Goal: Task Accomplishment & Management: Manage account settings

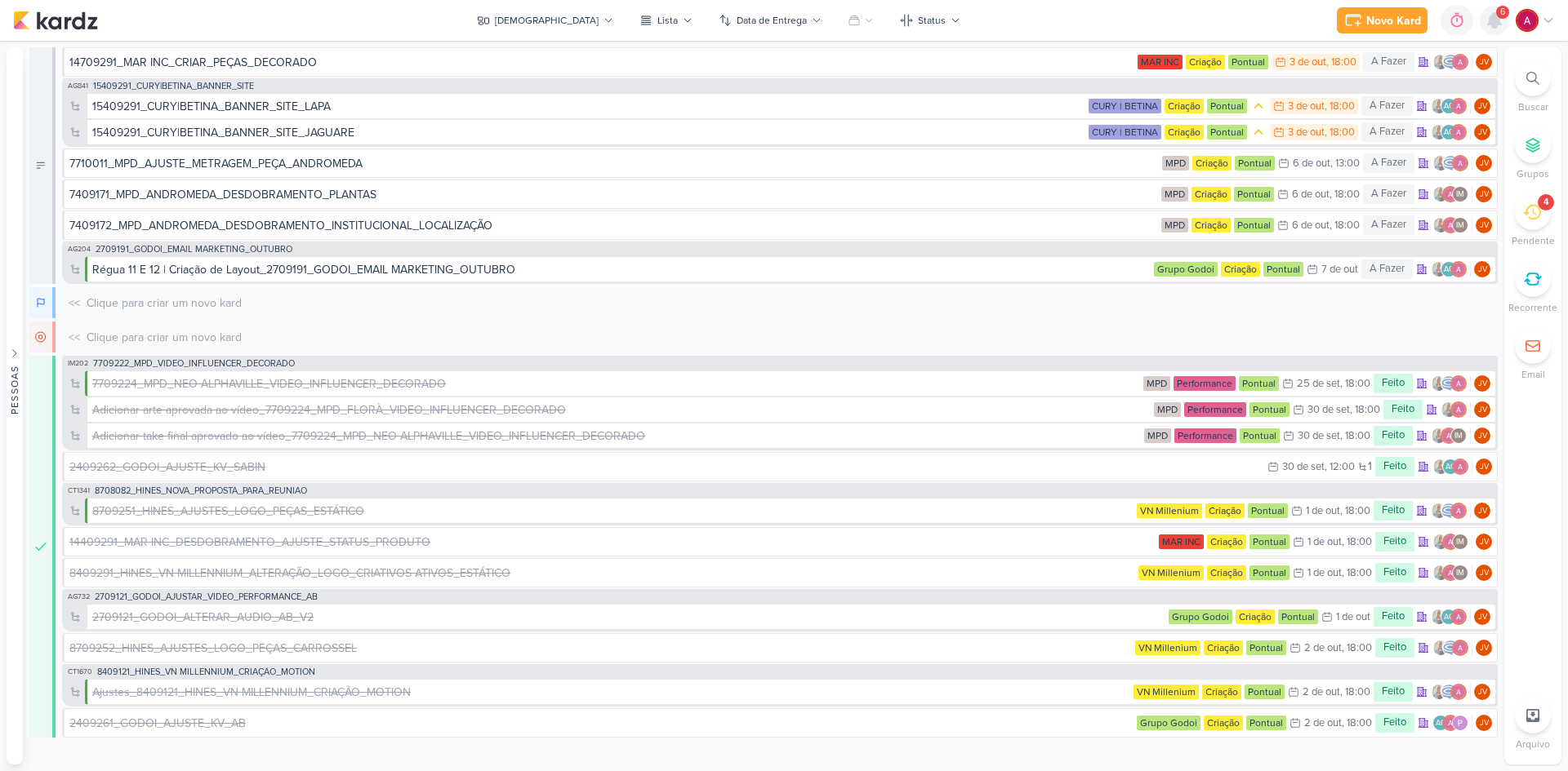
click at [1495, 21] on icon at bounding box center [1494, 20] width 13 height 15
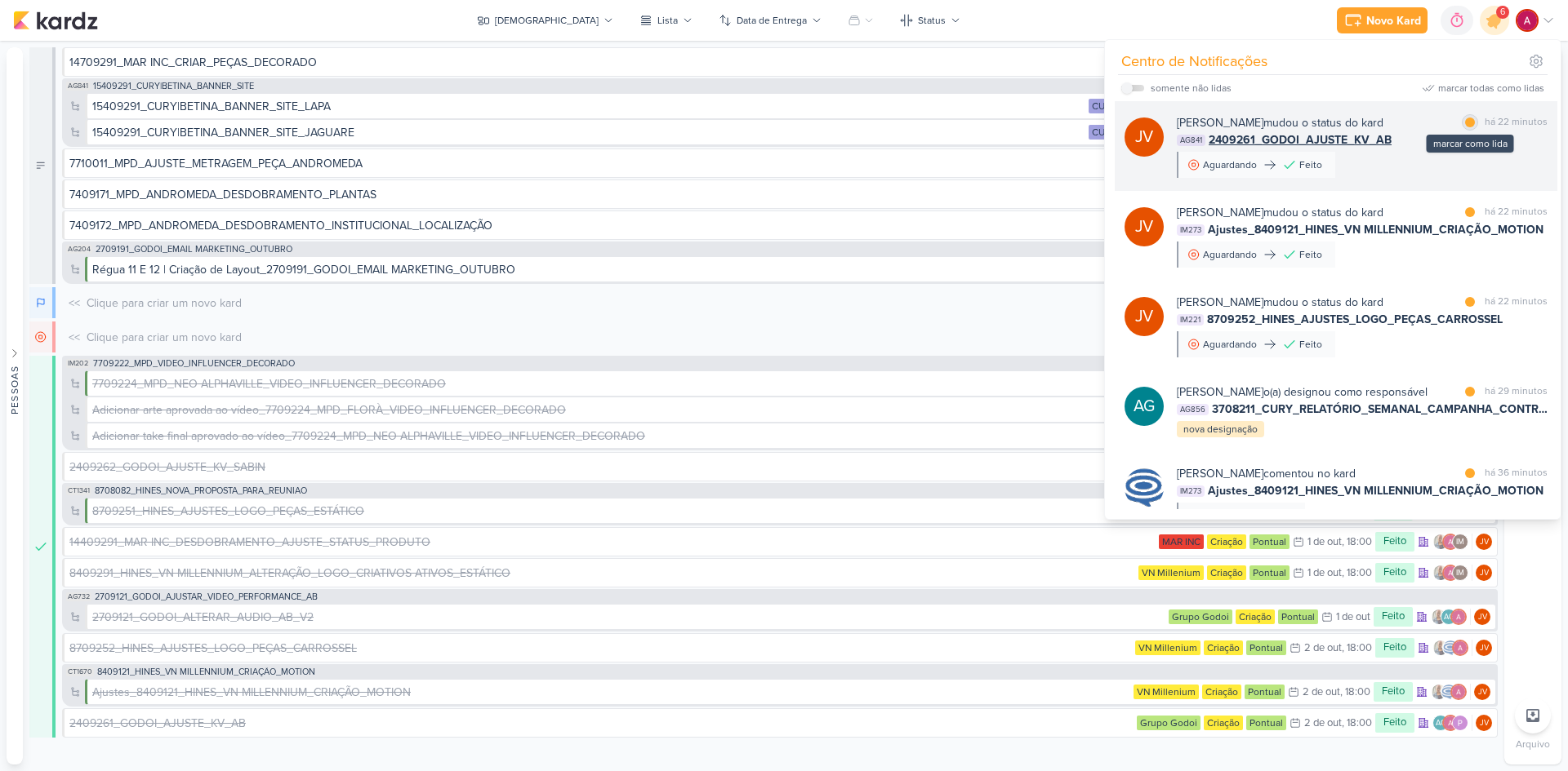
click at [1467, 121] on div at bounding box center [1469, 122] width 10 height 10
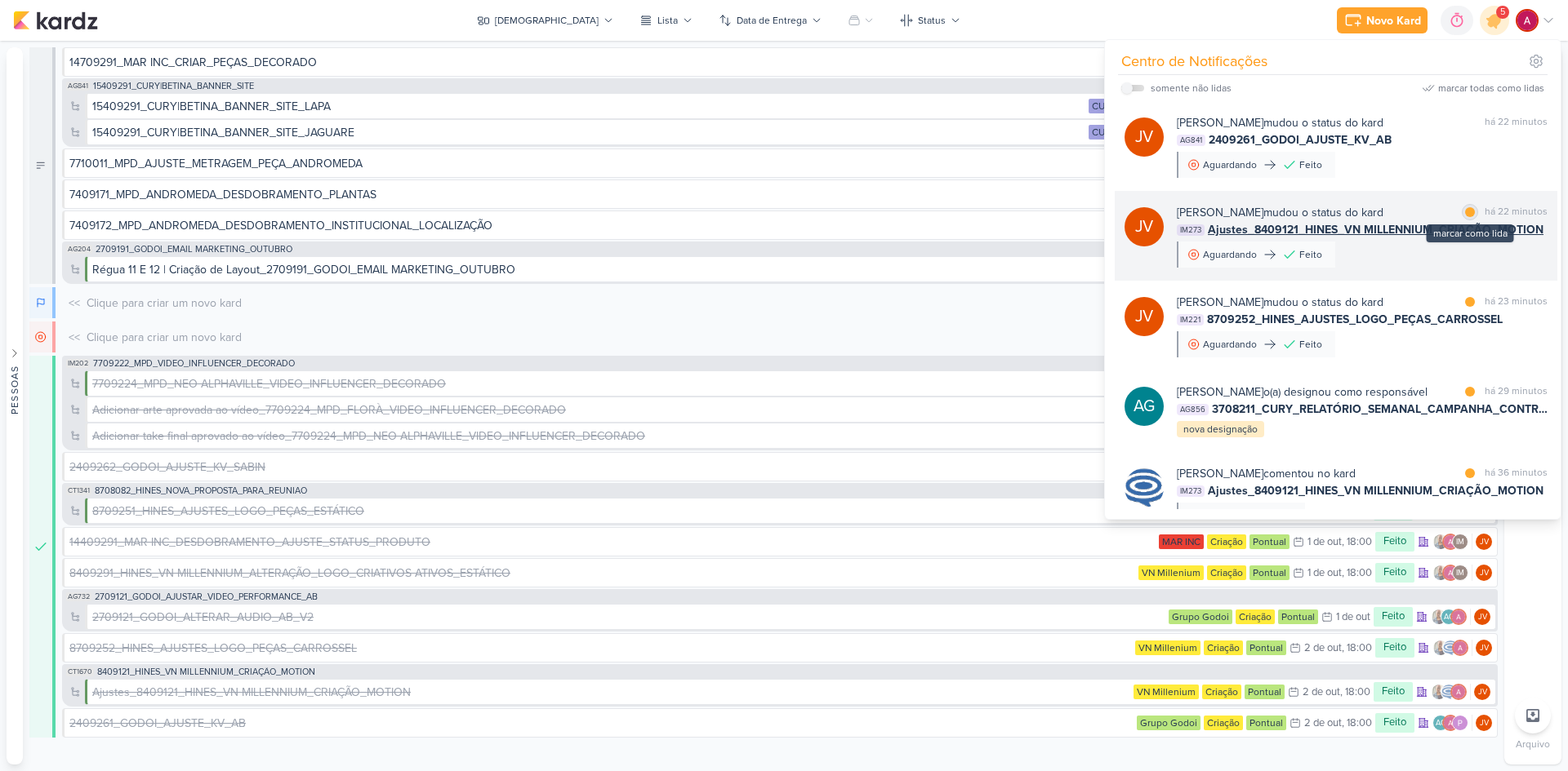
click at [1467, 211] on div at bounding box center [1469, 211] width 10 height 10
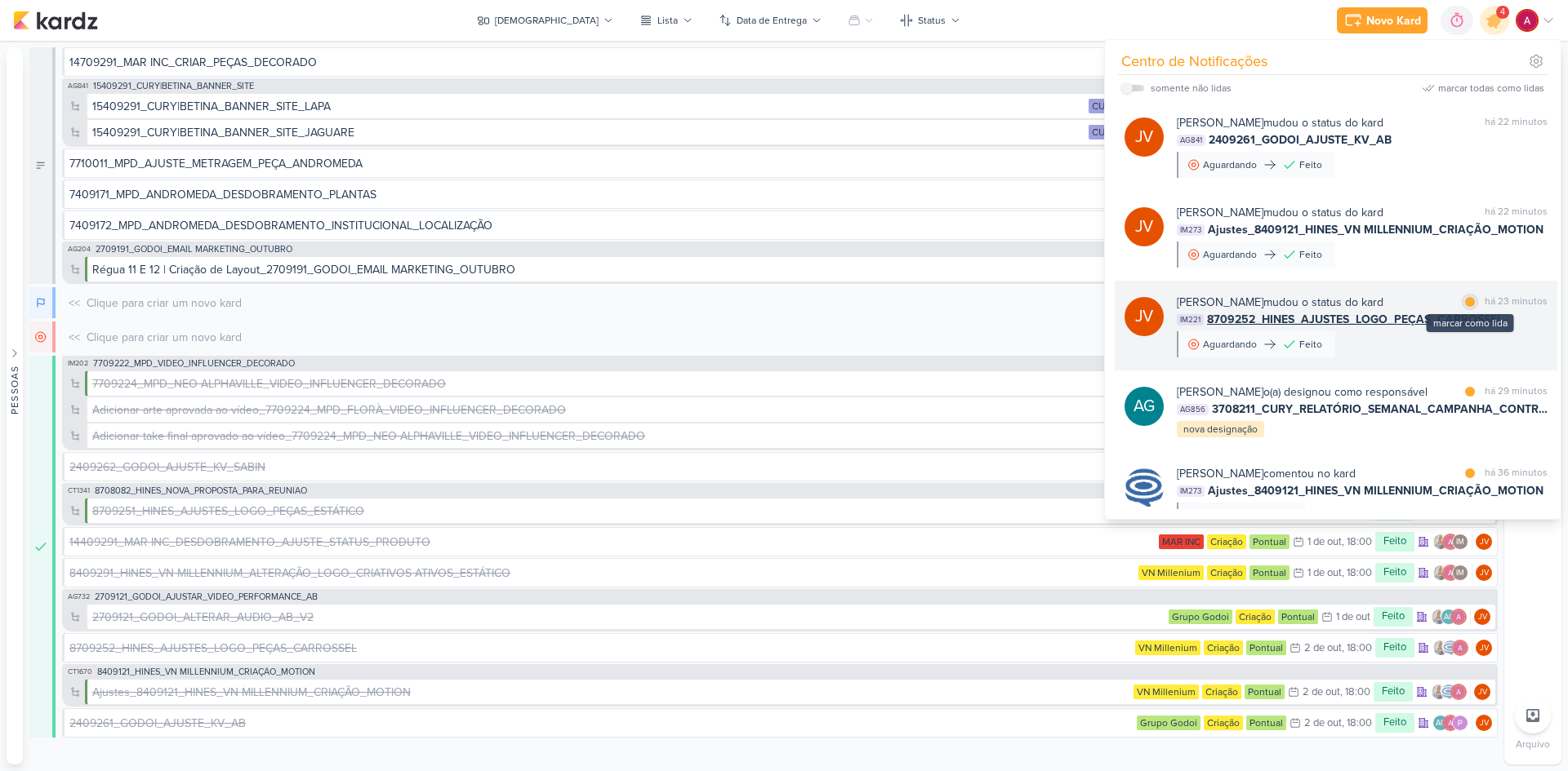
click at [1465, 306] on div at bounding box center [1469, 301] width 10 height 10
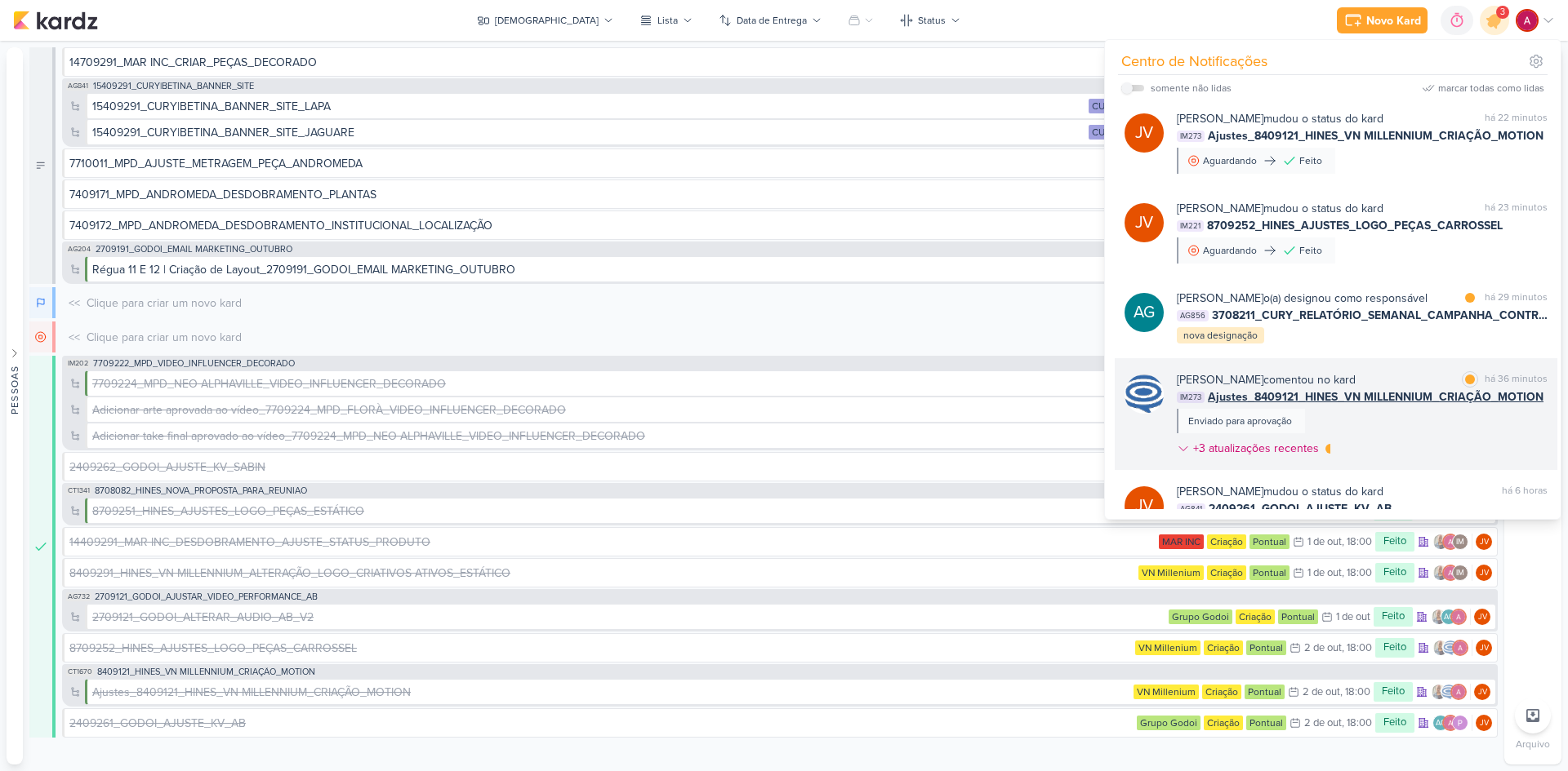
scroll to position [163, 0]
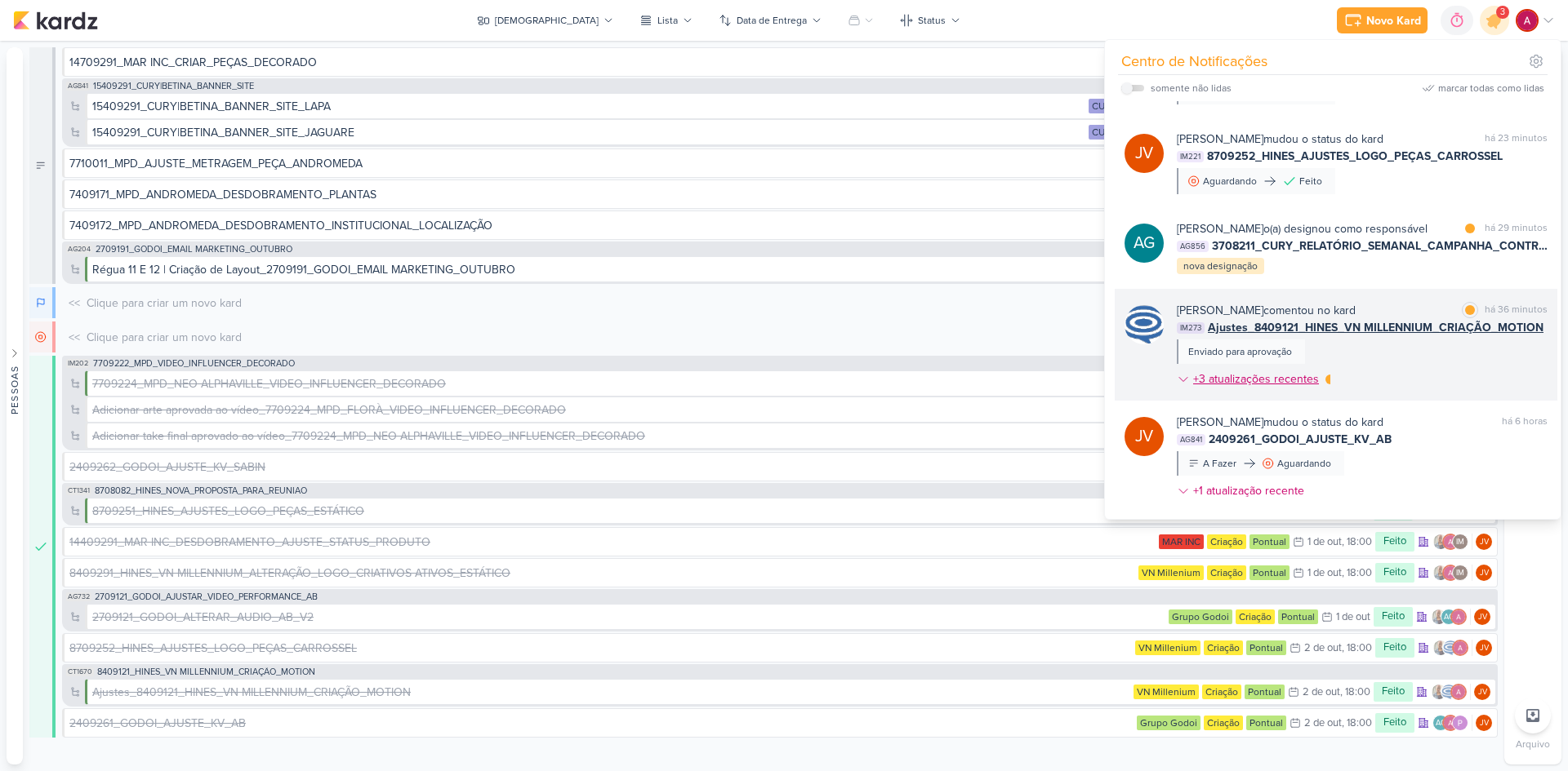
click at [1178, 386] on icon at bounding box center [1183, 379] width 13 height 13
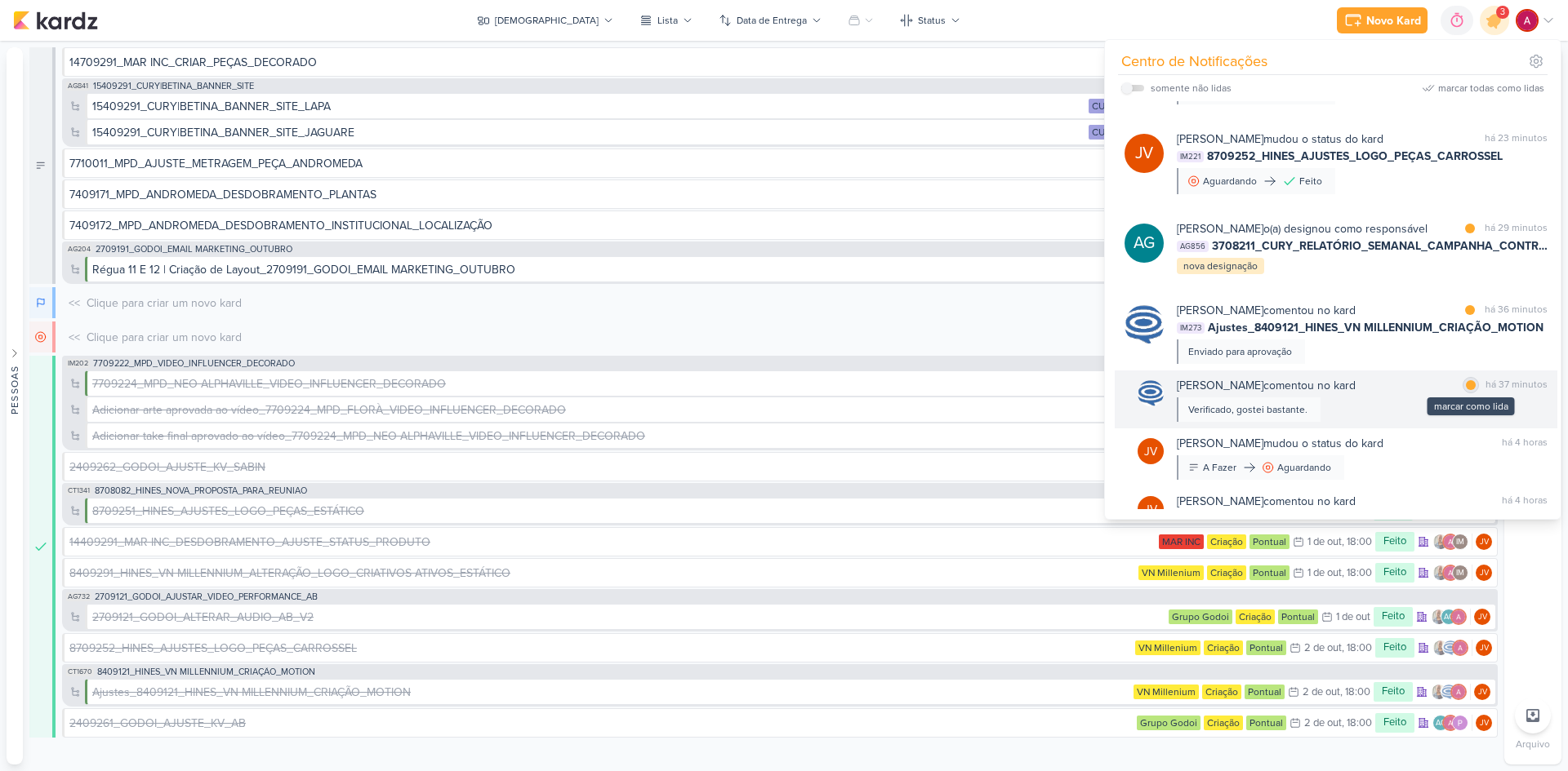
click at [1466, 390] on div at bounding box center [1470, 385] width 10 height 10
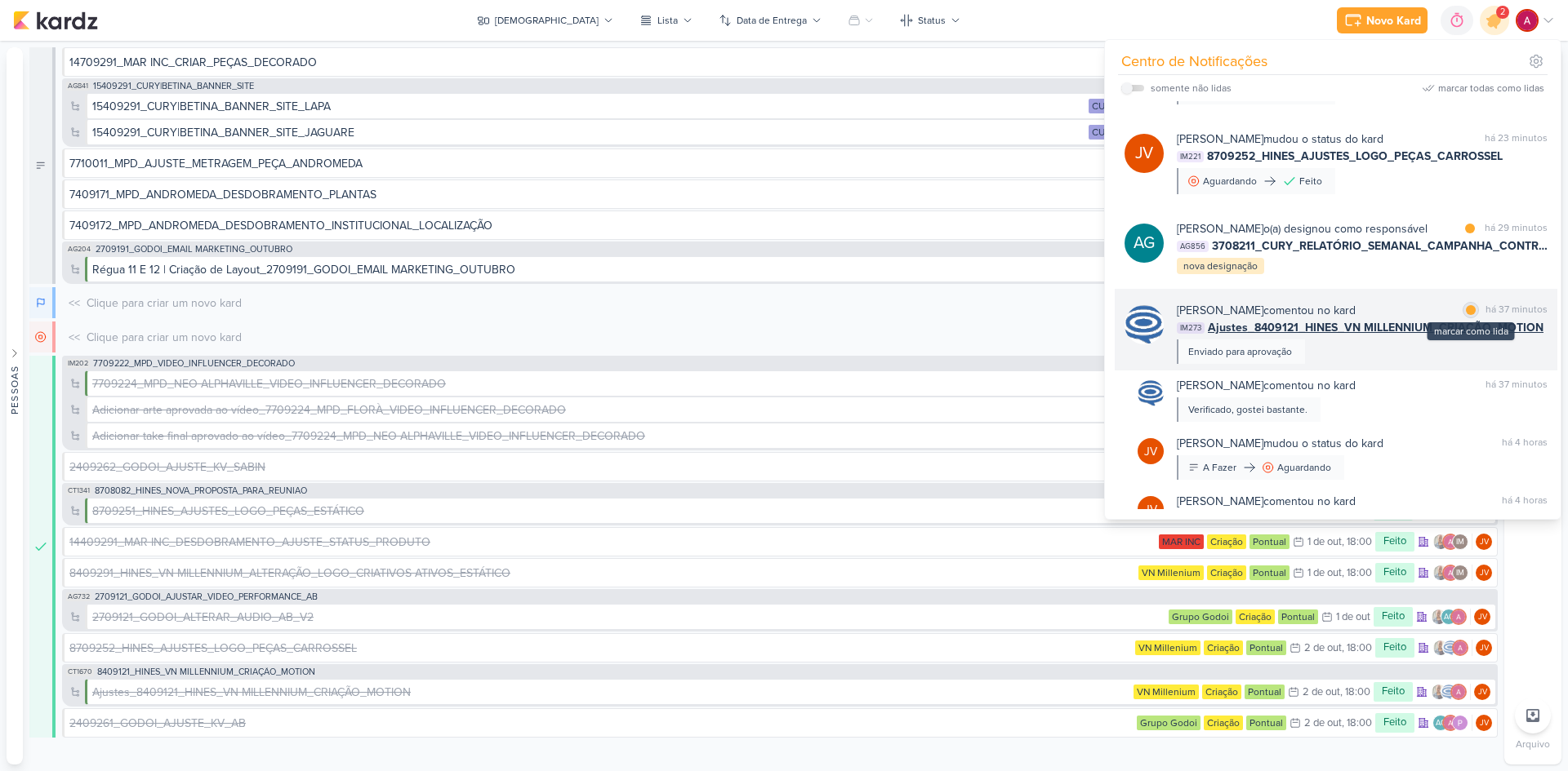
click at [1466, 315] on div at bounding box center [1470, 309] width 10 height 10
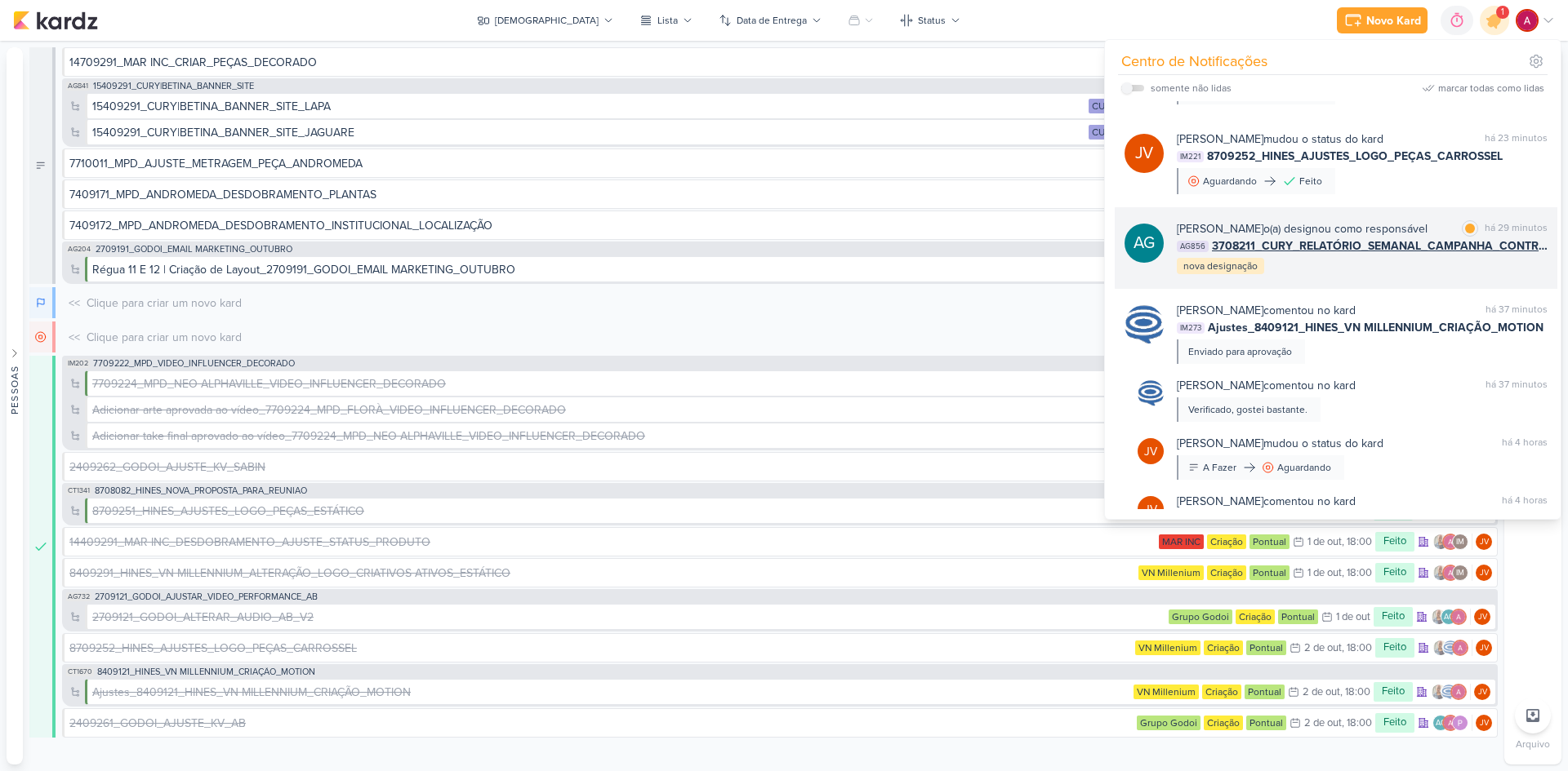
click at [1428, 232] on div "[PERSON_NAME] o(a) designou como responsável" at bounding box center [1302, 229] width 250 height 17
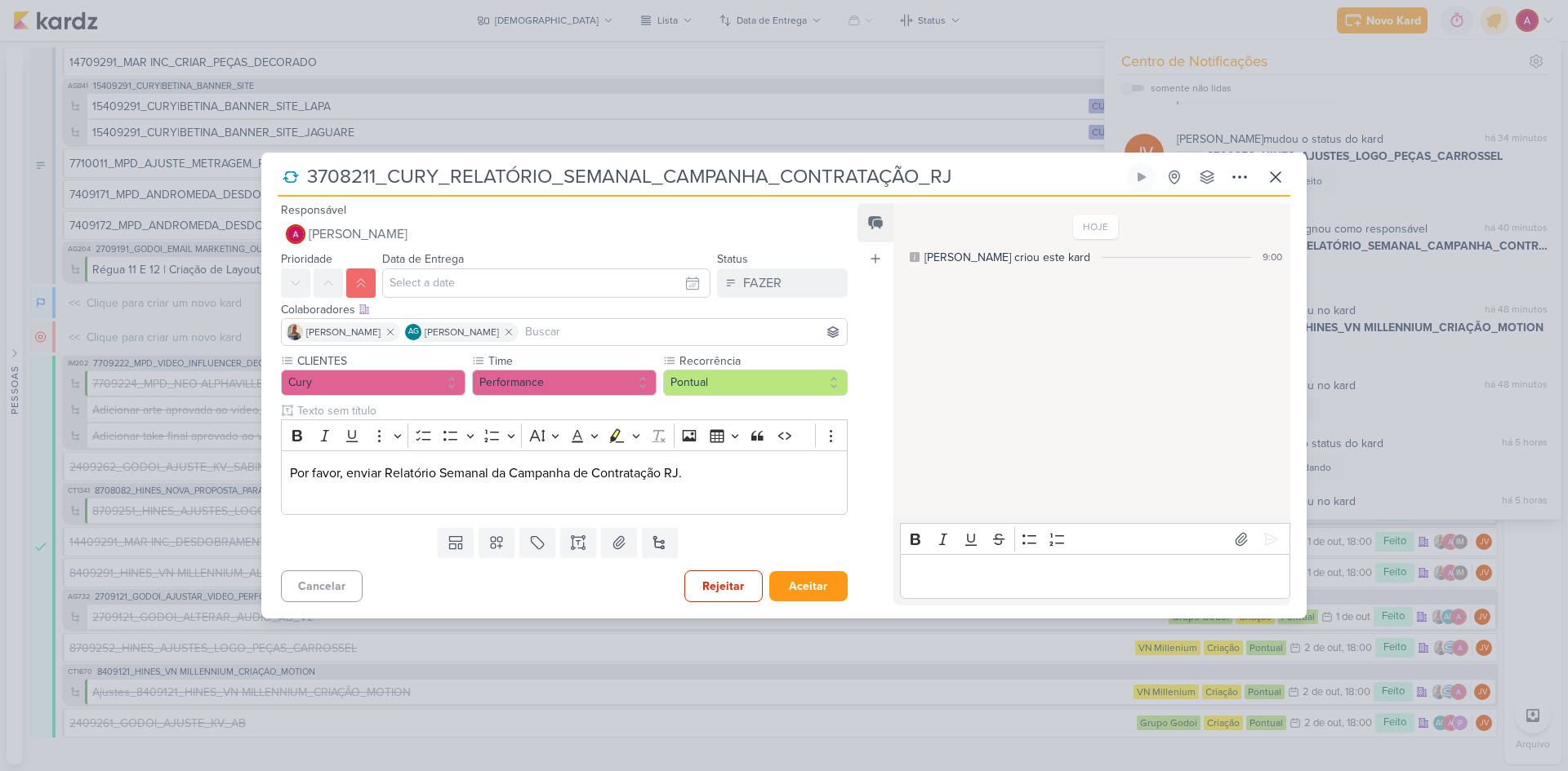
click at [567, 331] on input at bounding box center [682, 332] width 322 height 20
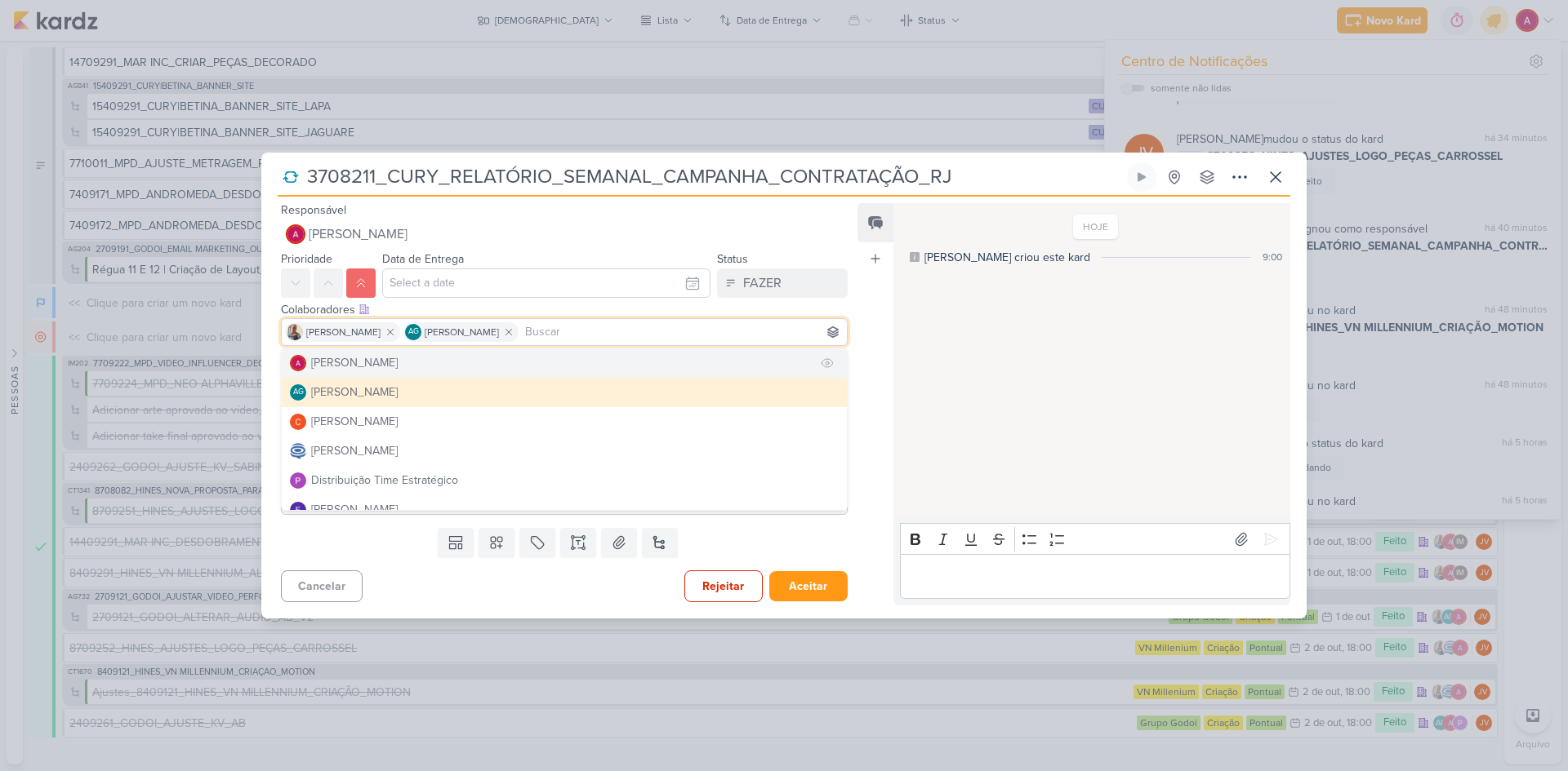
click at [450, 366] on button "[PERSON_NAME]" at bounding box center [564, 363] width 565 height 29
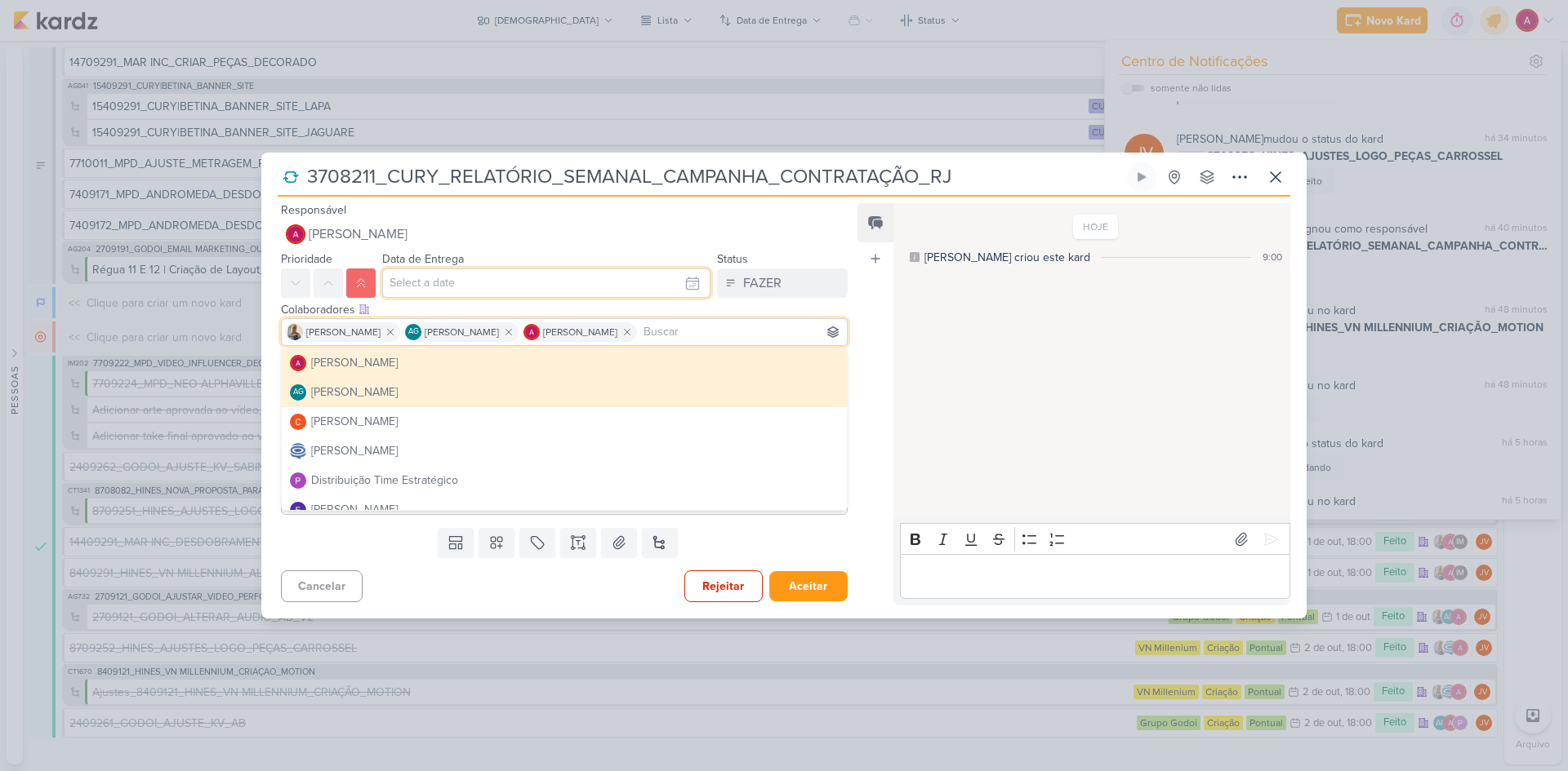
click at [454, 270] on input "text" at bounding box center [546, 283] width 329 height 29
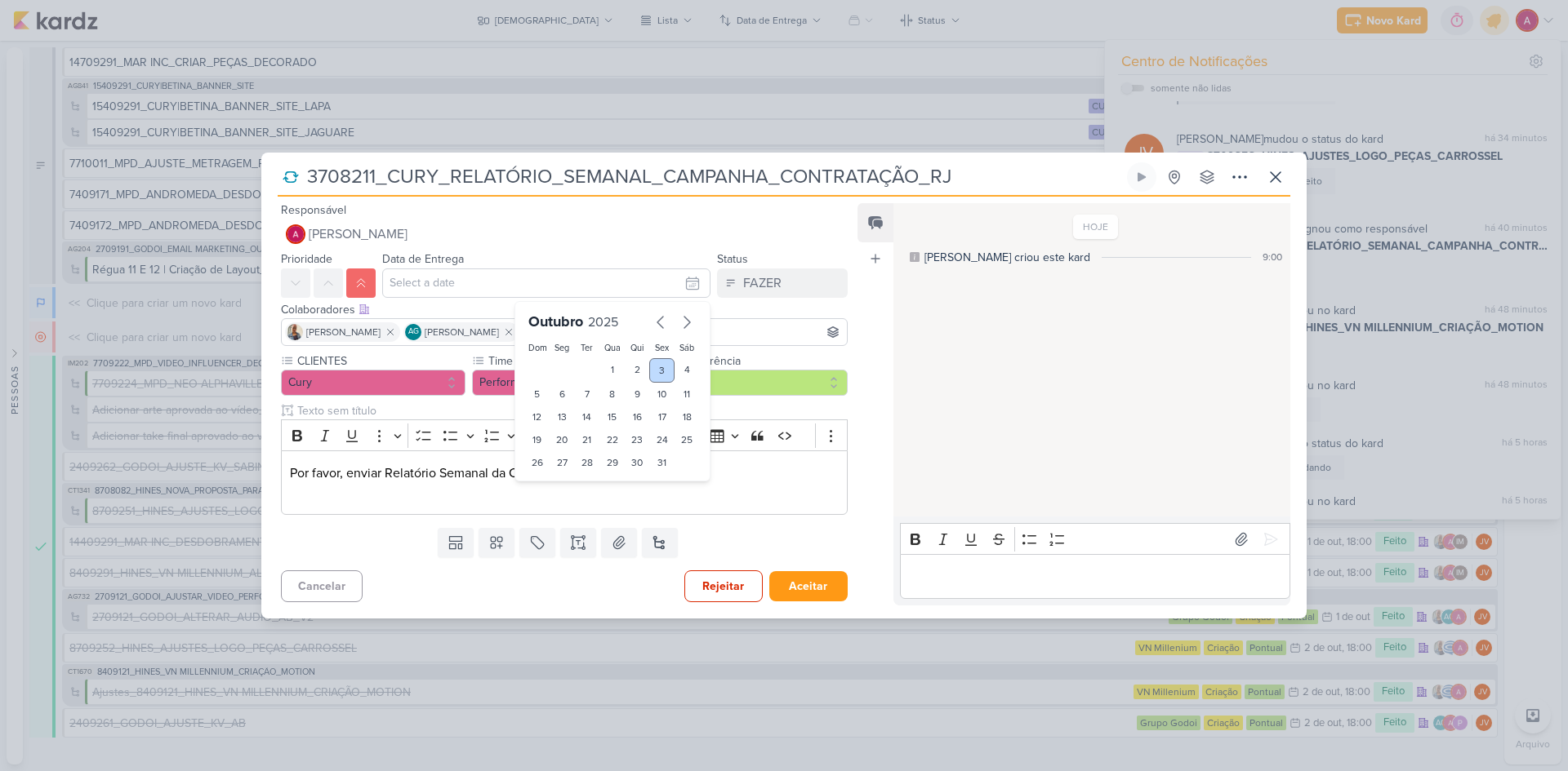
click at [663, 366] on div "3" at bounding box center [661, 371] width 25 height 24
type input "3 de outubro de 2025 às 23:59"
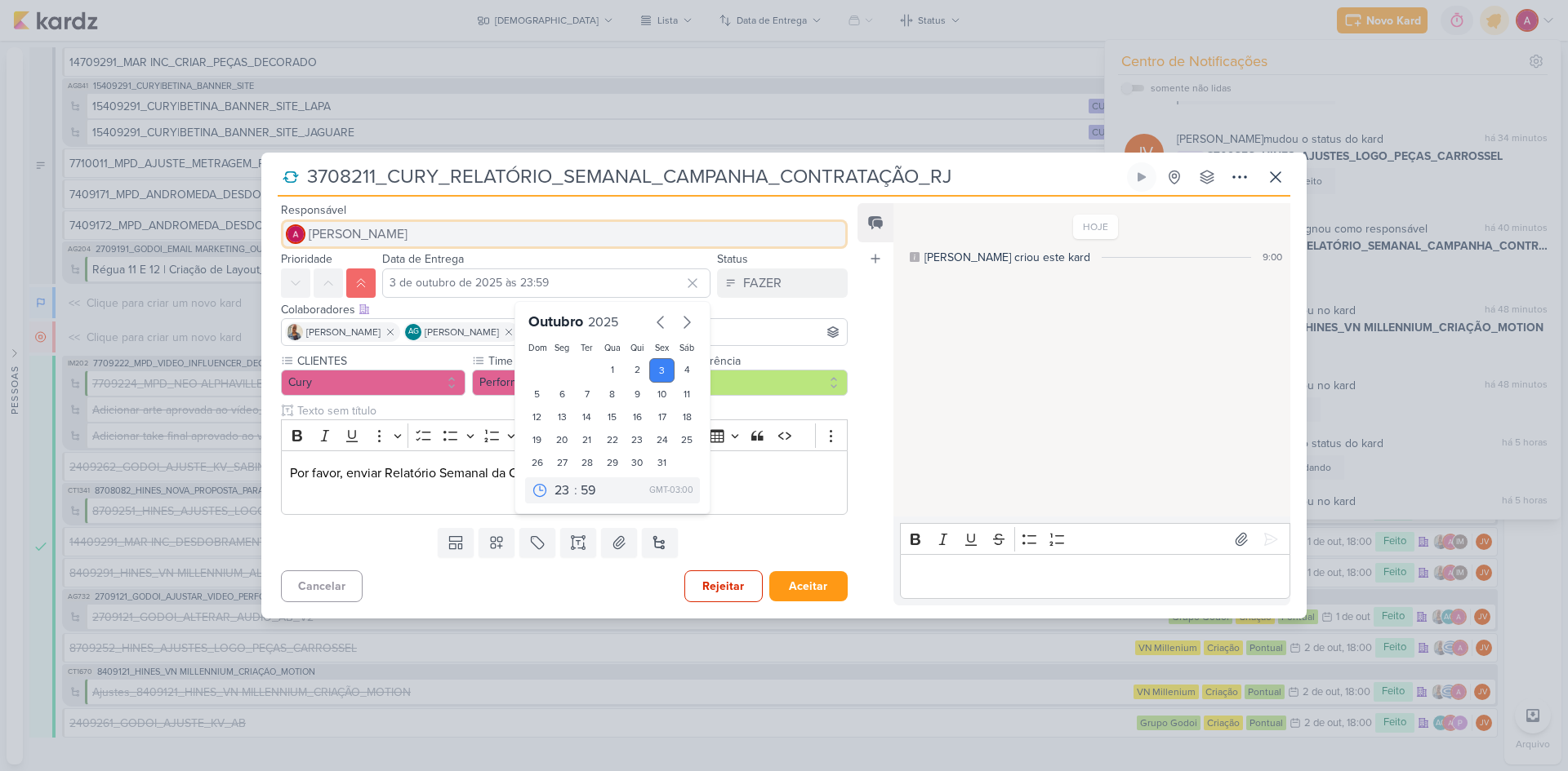
click at [381, 234] on span "[PERSON_NAME]" at bounding box center [358, 234] width 99 height 20
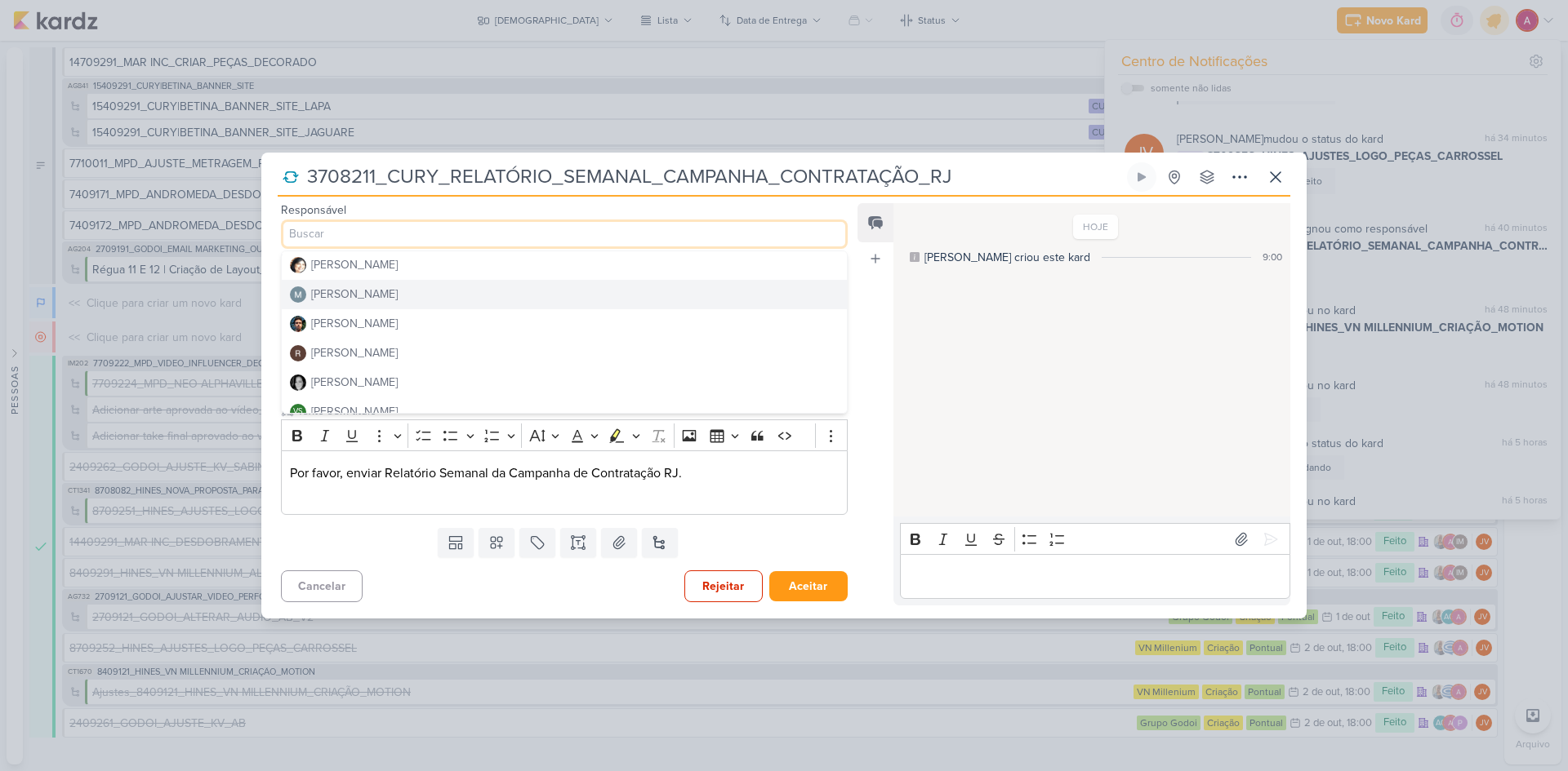
scroll to position [367, 0]
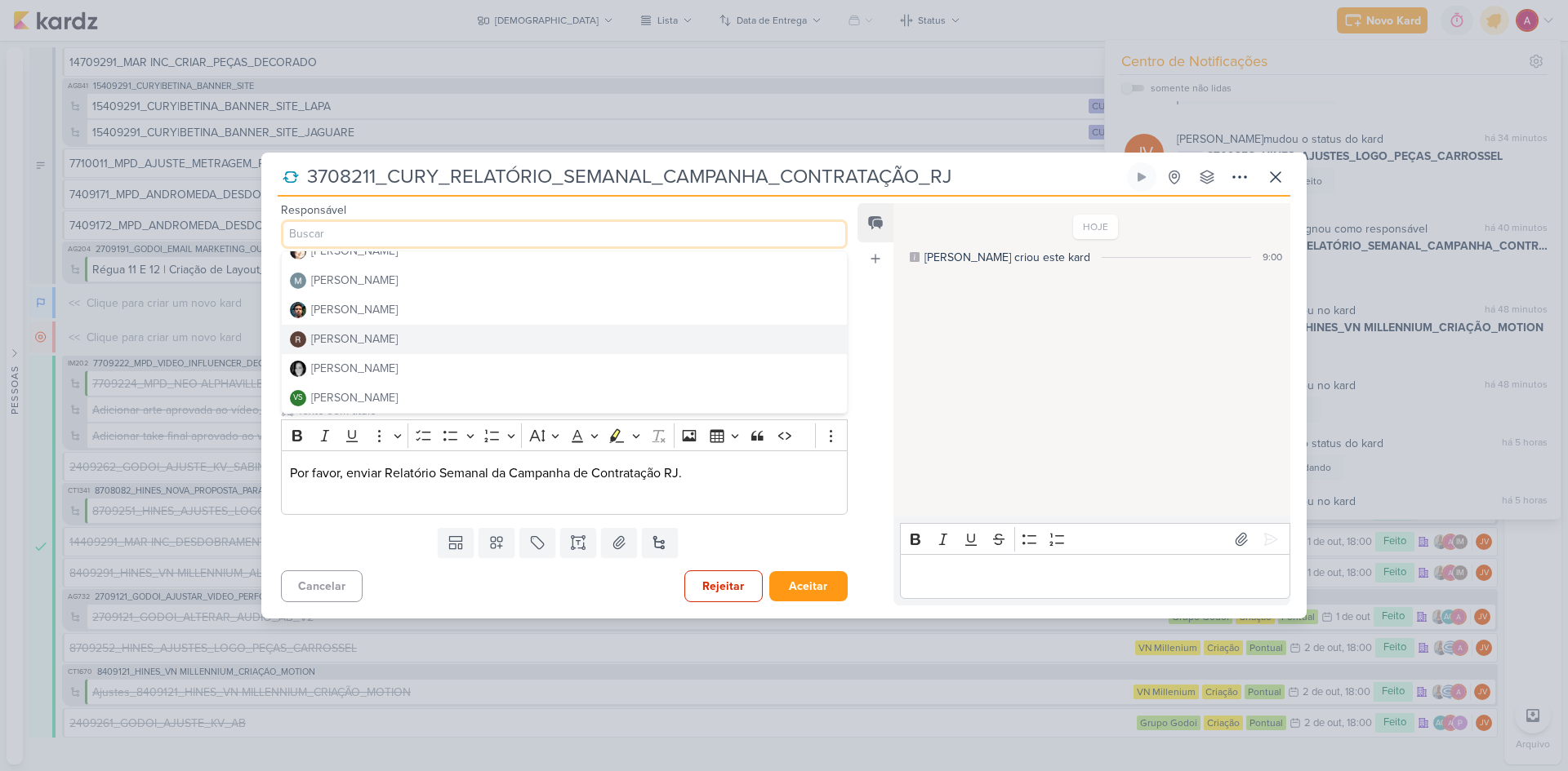
click at [398, 333] on button "[PERSON_NAME]" at bounding box center [564, 340] width 565 height 29
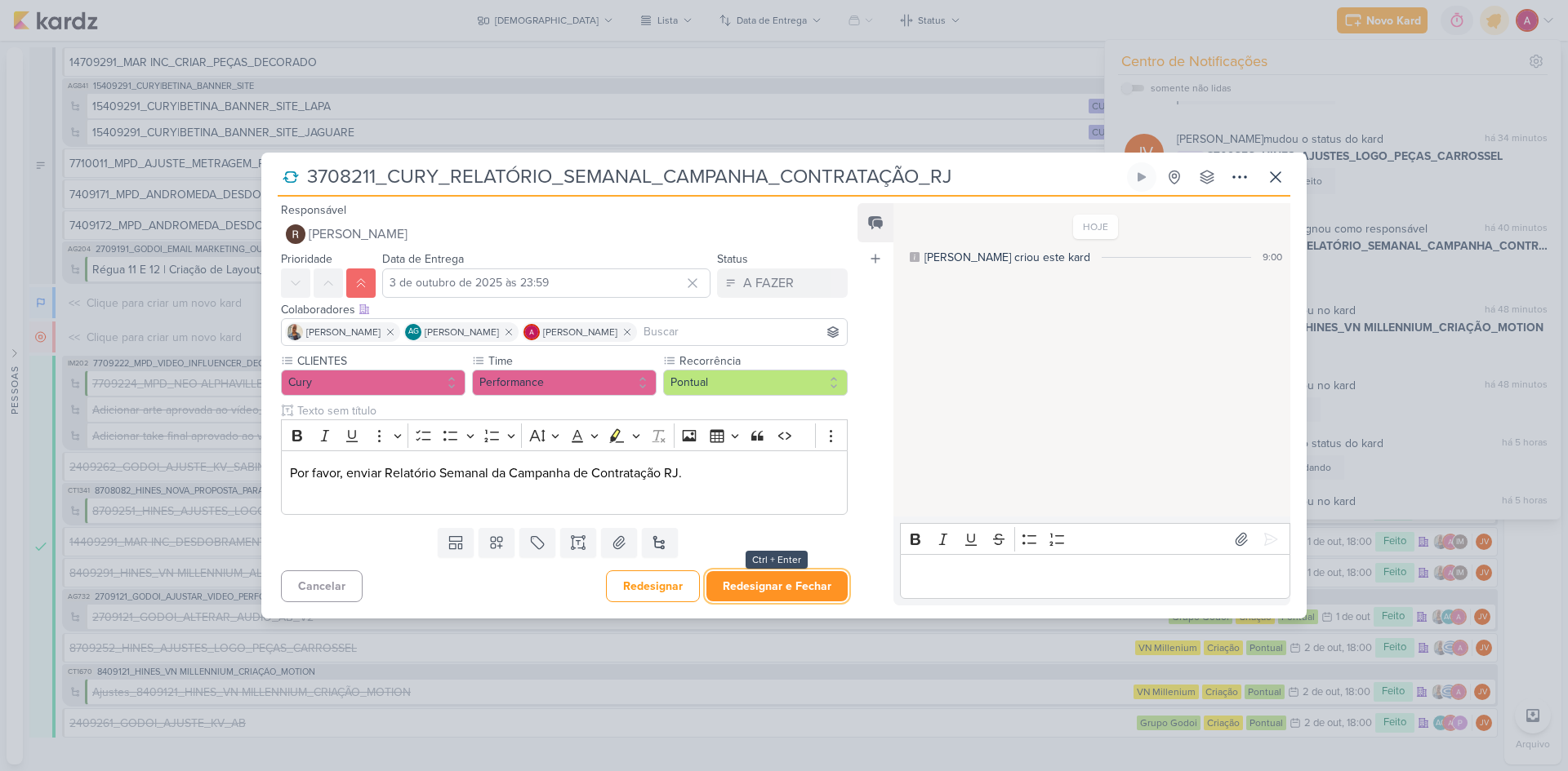
click at [805, 585] on button "Redesignar e Fechar" at bounding box center [777, 586] width 141 height 30
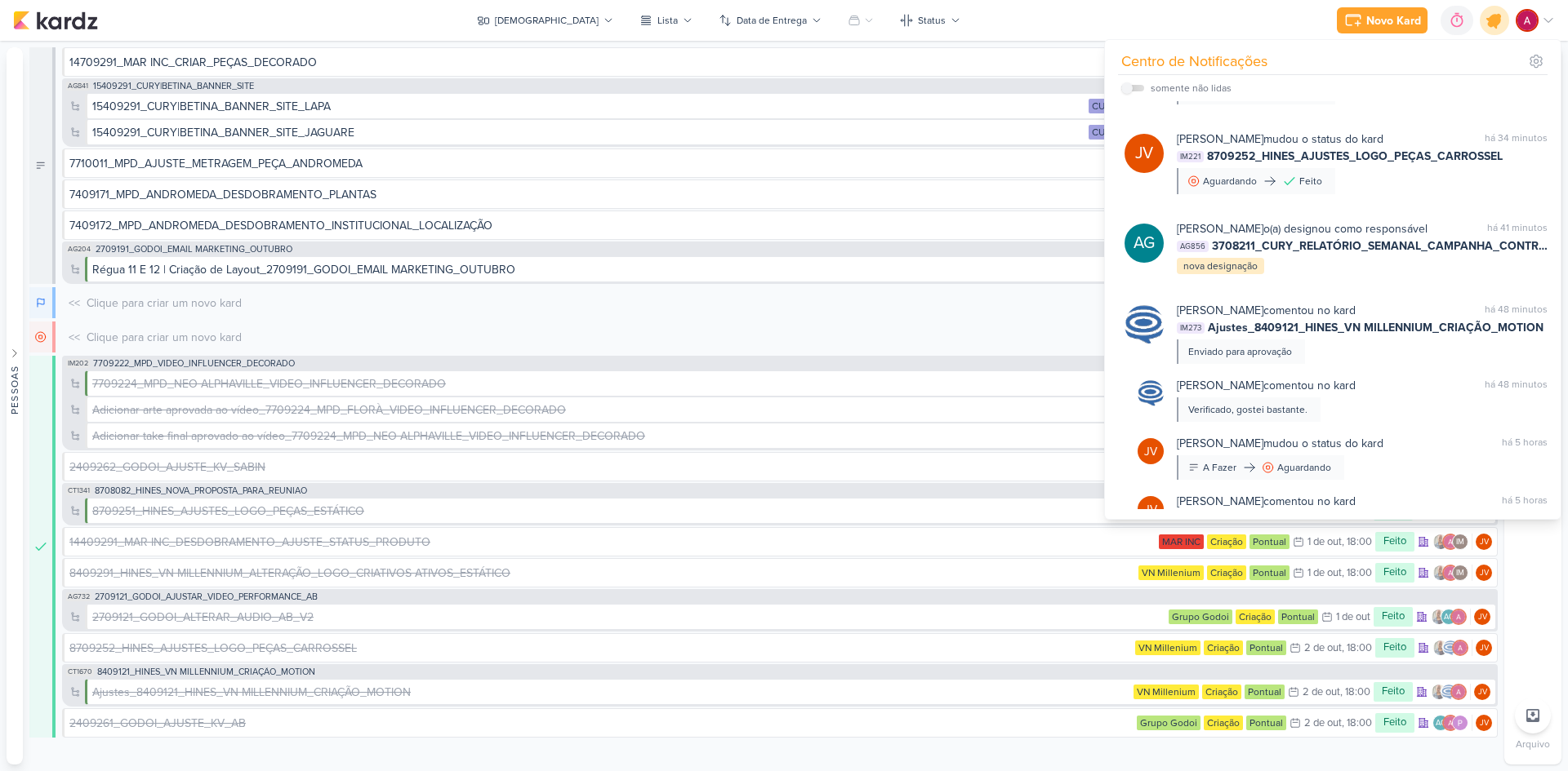
click at [1489, 15] on icon at bounding box center [1494, 21] width 28 height 28
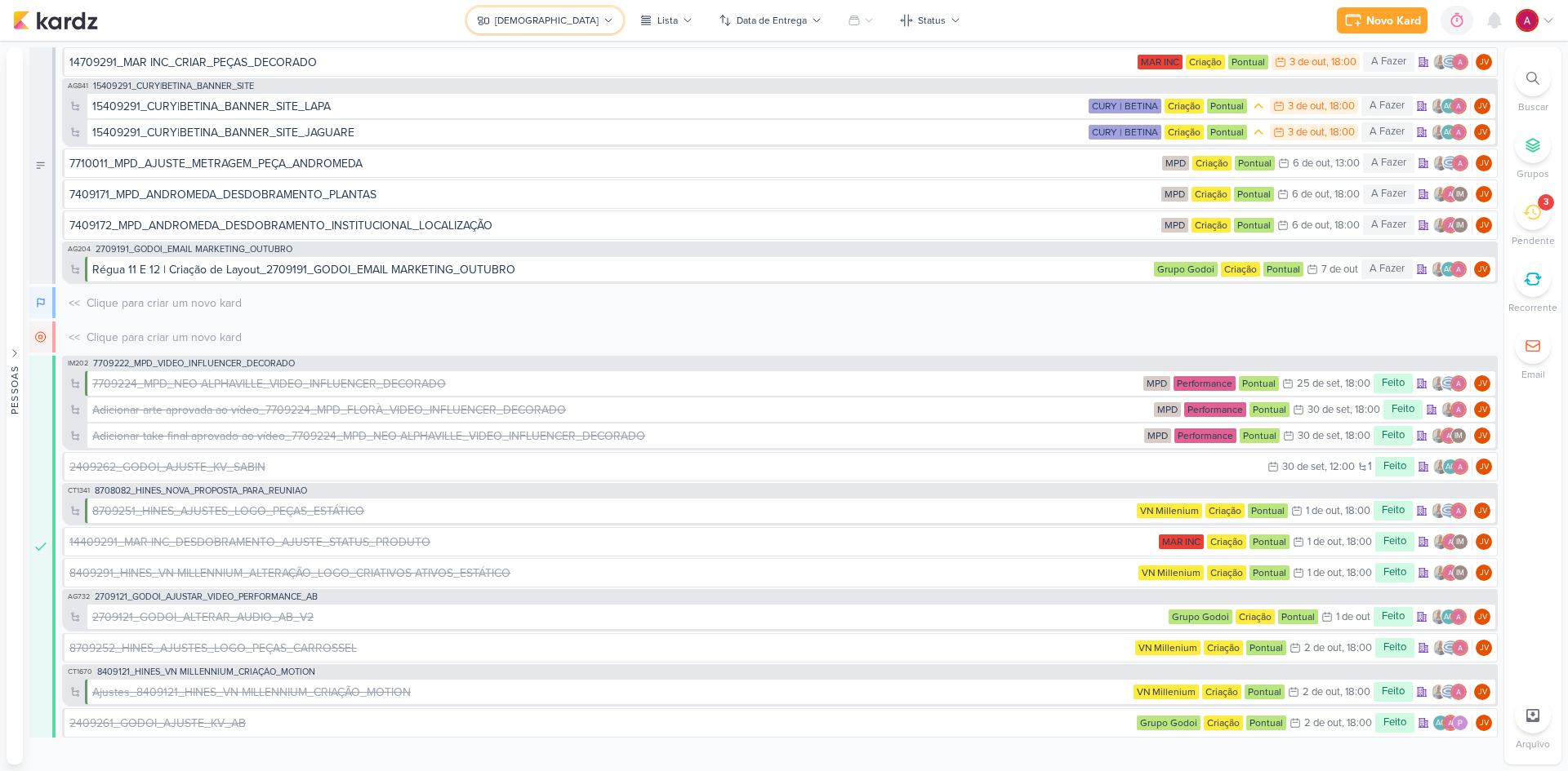
click at [560, 23] on div "[DEMOGRAPHIC_DATA]" at bounding box center [547, 20] width 104 height 15
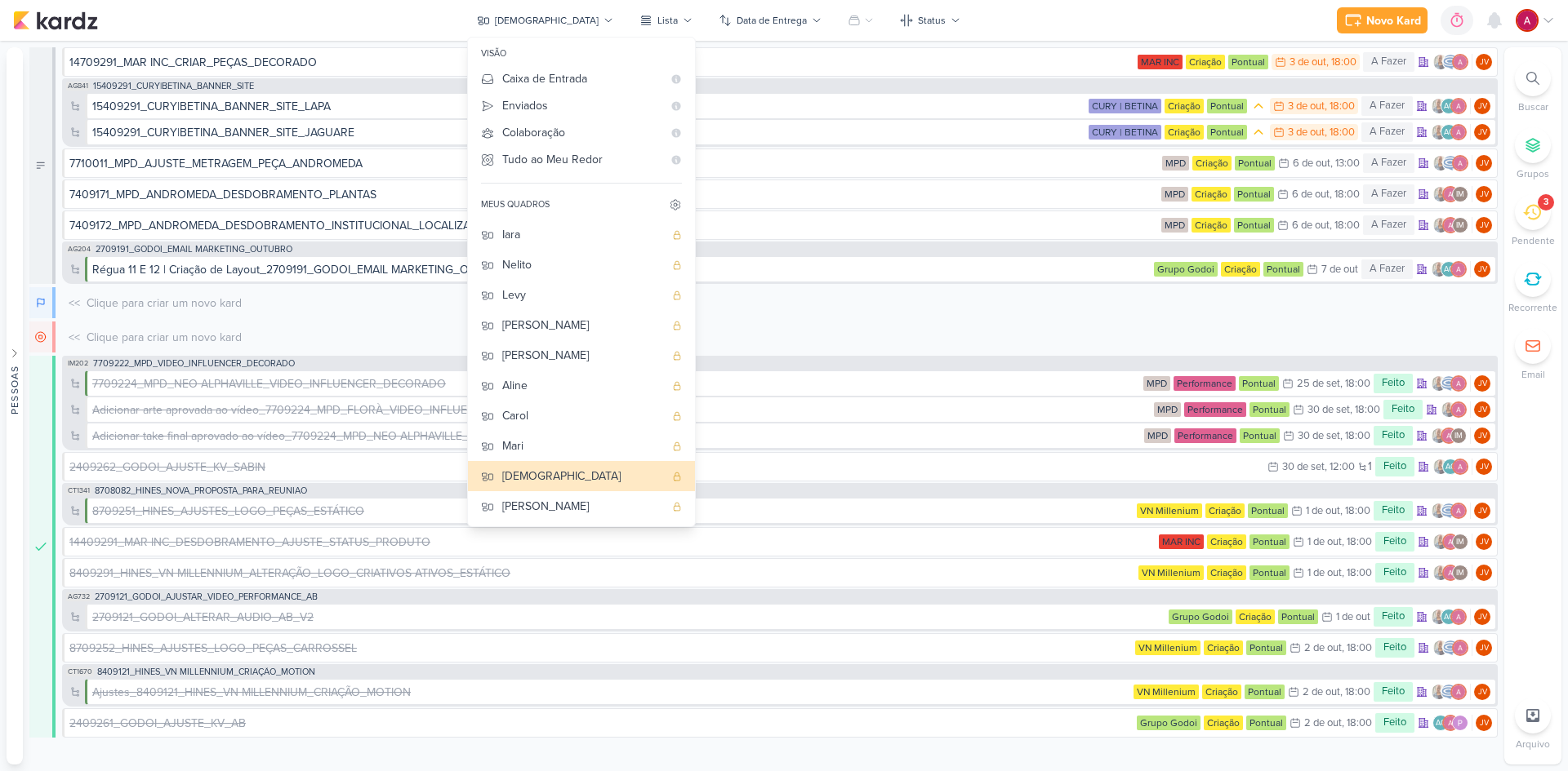
click at [447, 23] on div "Novo Kard Ctrl + k 0h0m Sessão desligada... Hoje 0h0m Semana 0h0m Mês 0h0m" at bounding box center [784, 20] width 1542 height 41
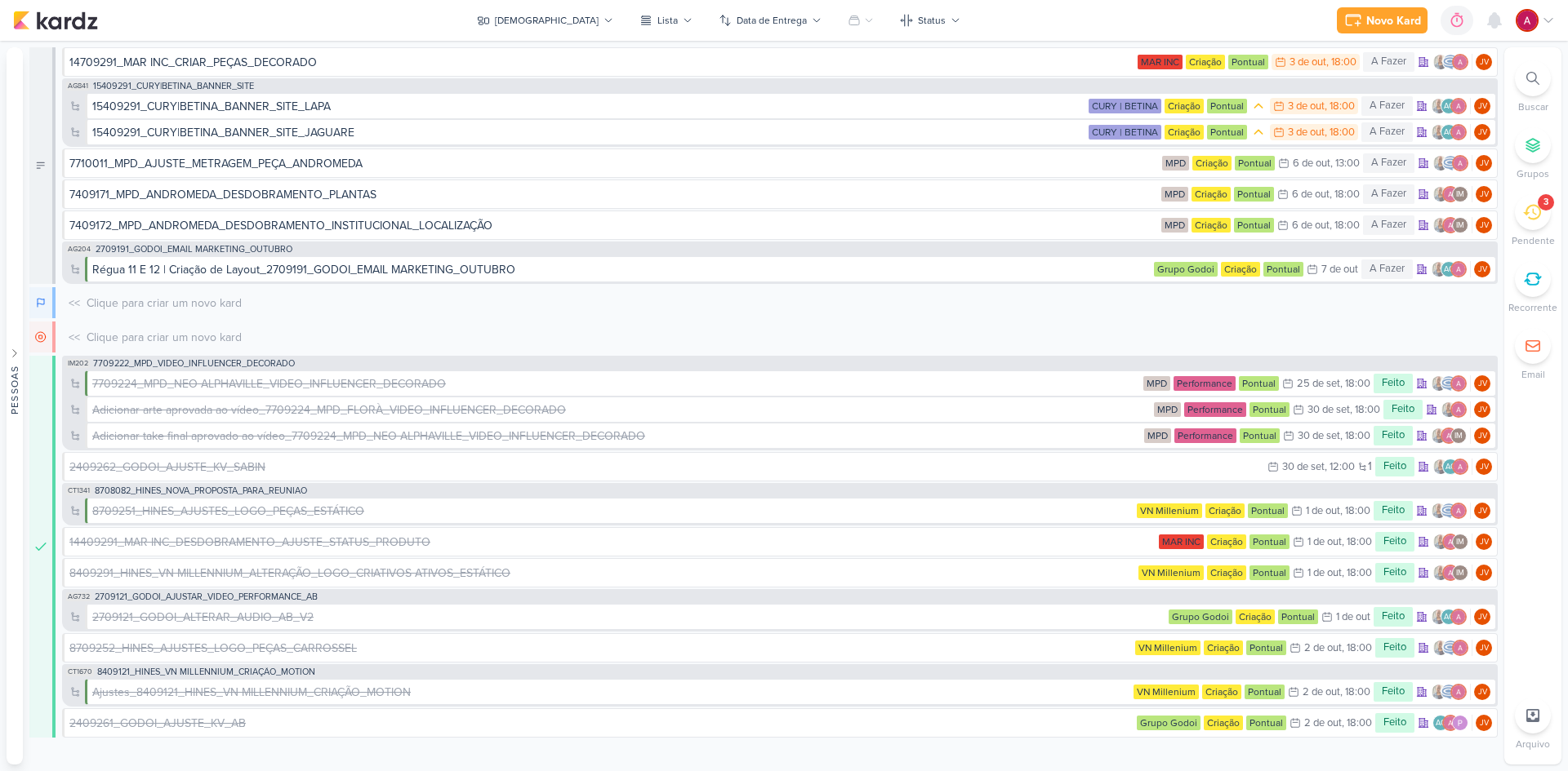
click at [1528, 217] on icon at bounding box center [1532, 212] width 18 height 18
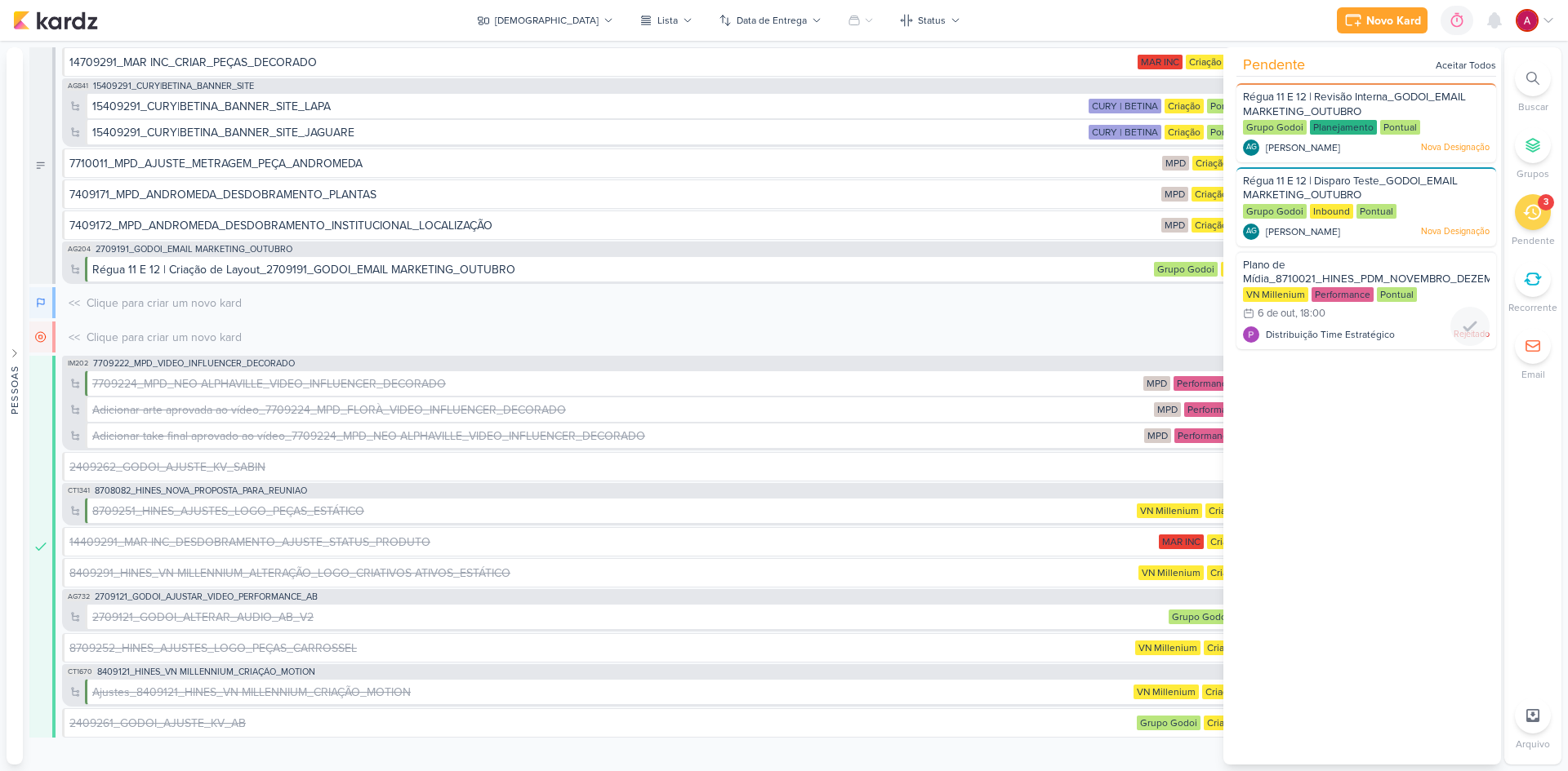
click at [1364, 267] on div "Plano de Mídia_8710021_HINES_PDM_NOVEMBRO_DEZEMBRO" at bounding box center [1366, 273] width 247 height 30
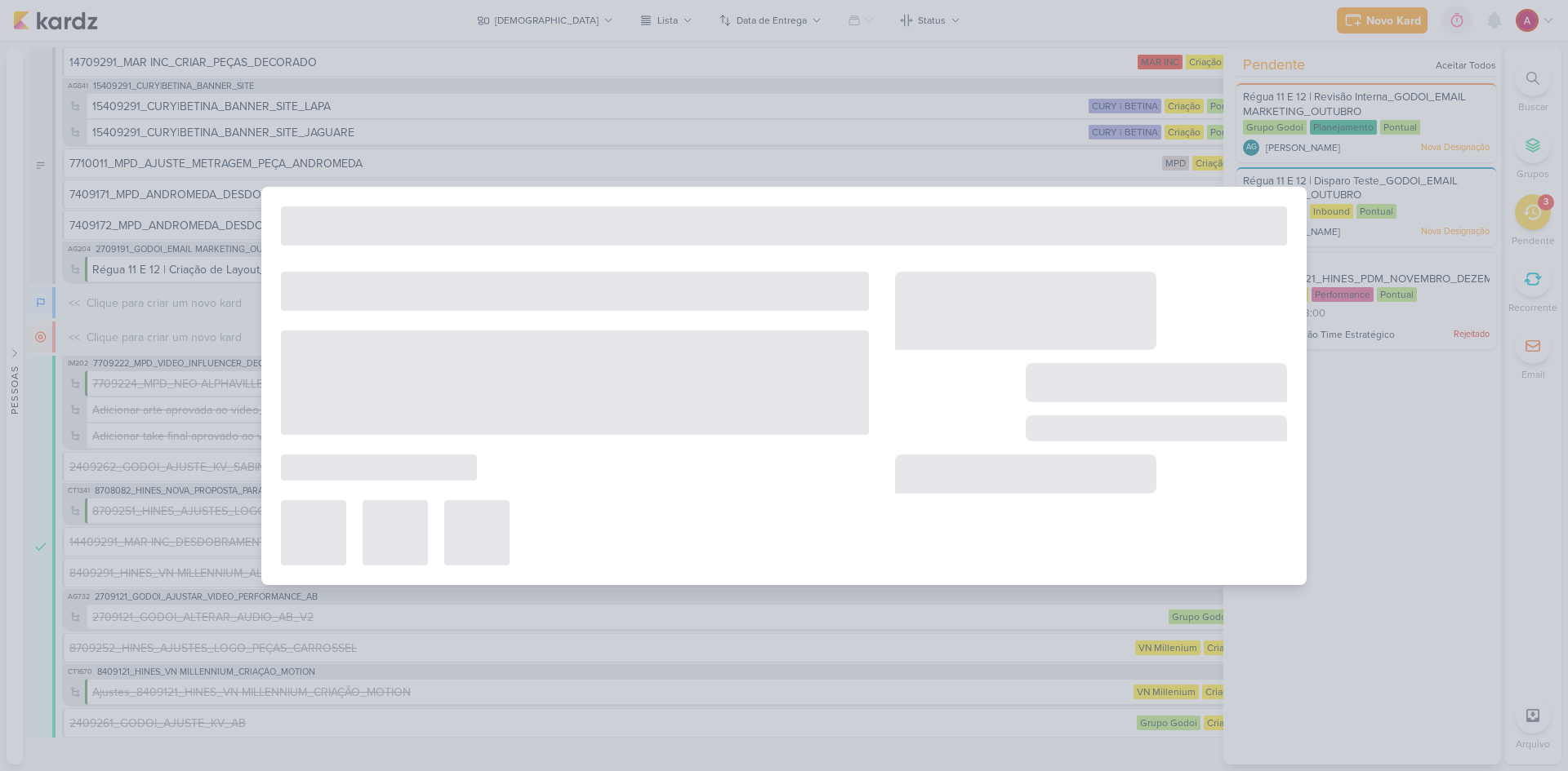
type input "Plano de Mídia_8710021_HINES_PDM_NOVEMBRO_DEZEMBRO"
type input "6 de outubro de 2025 às 18:00"
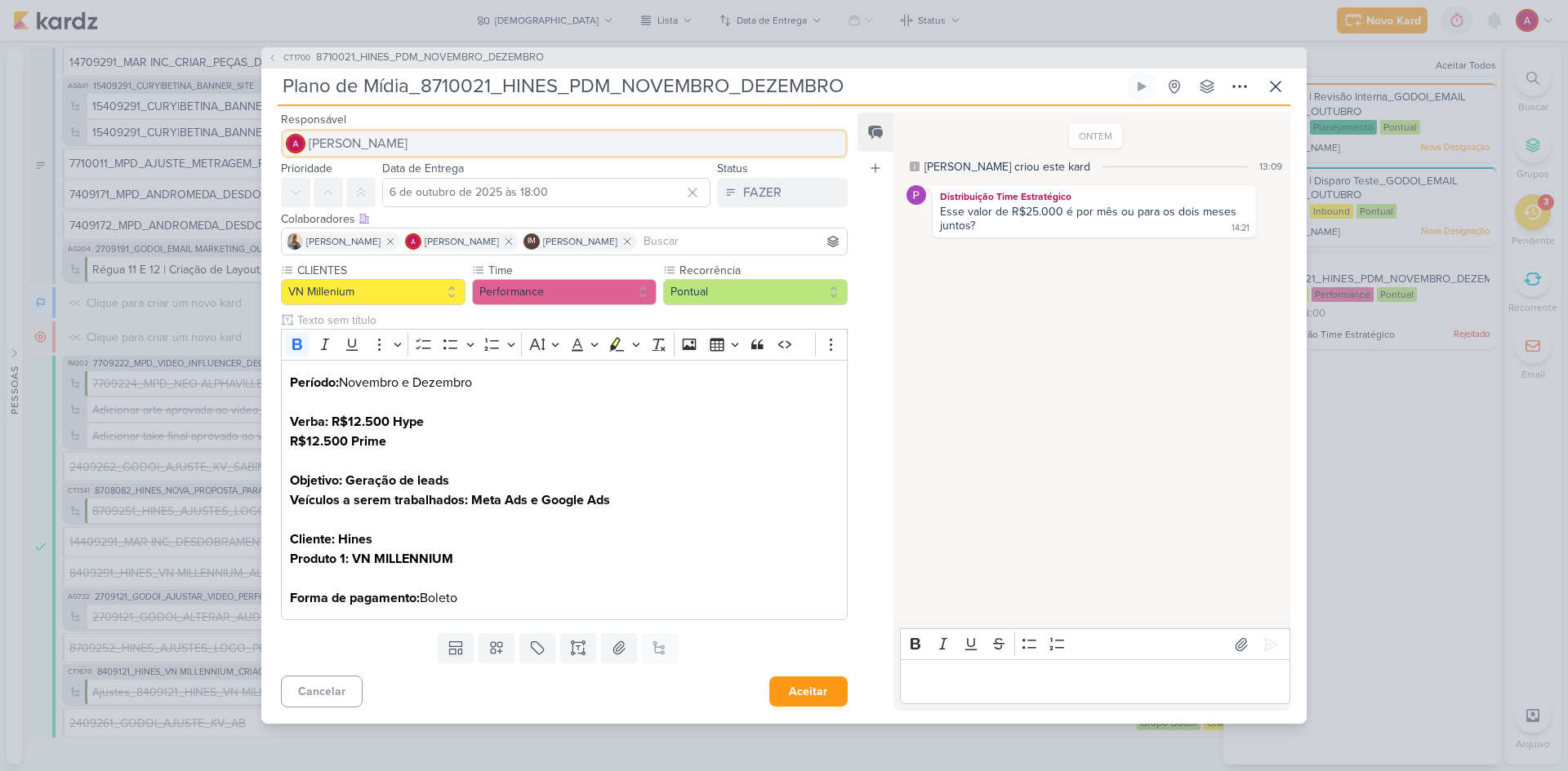
click at [343, 139] on span "[PERSON_NAME]" at bounding box center [358, 144] width 99 height 20
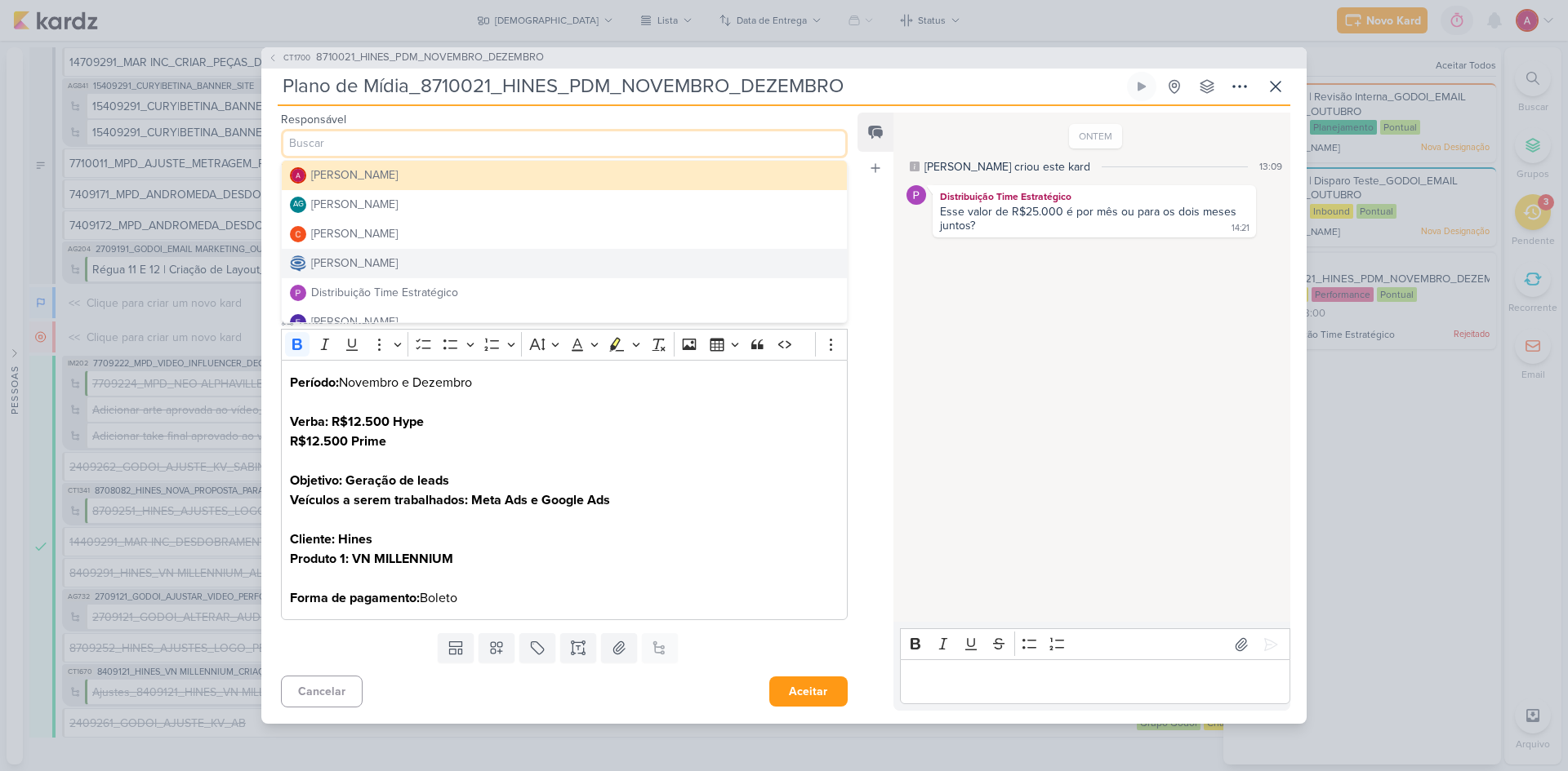
click at [398, 257] on div "[PERSON_NAME]" at bounding box center [355, 263] width 87 height 17
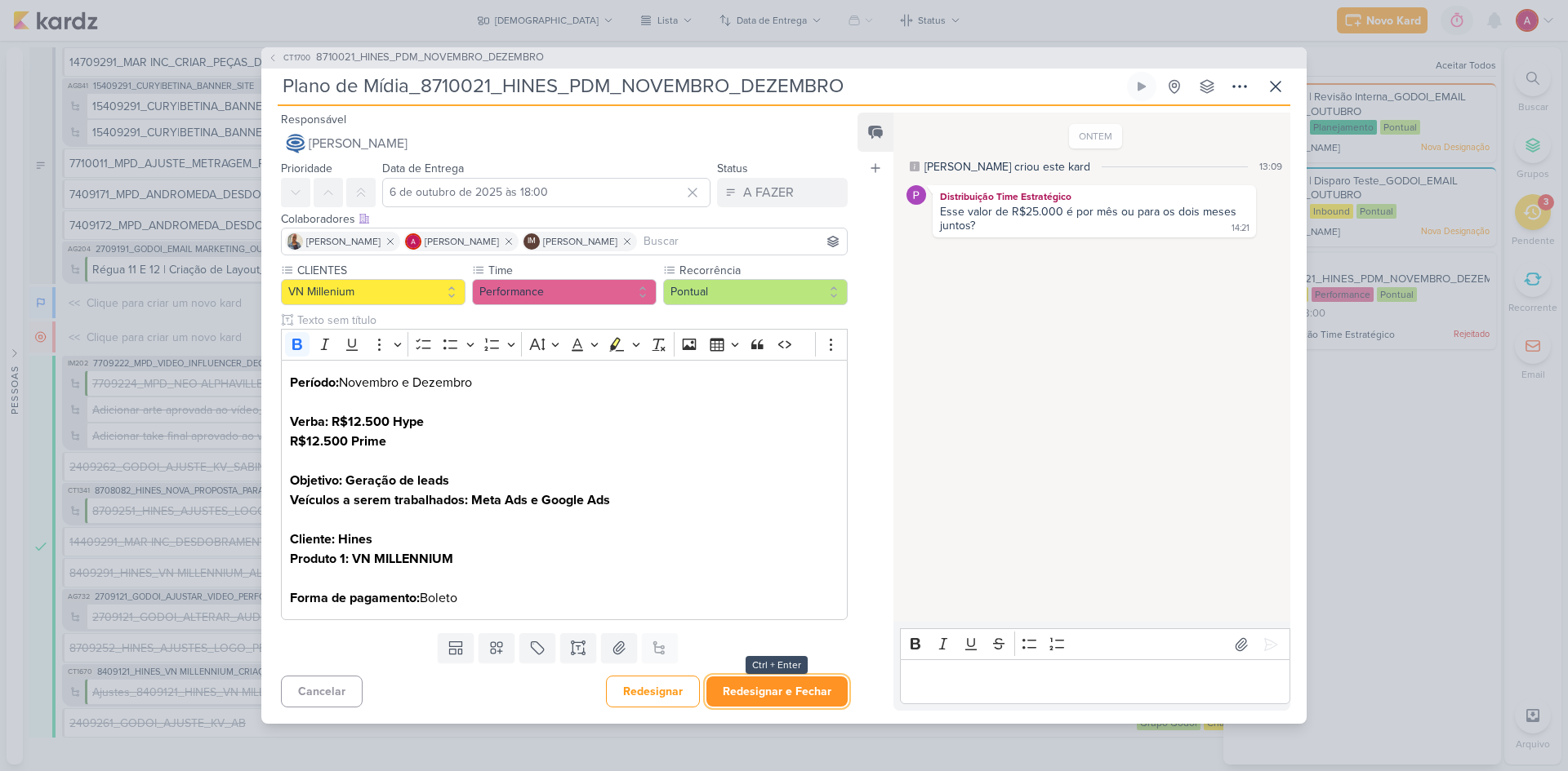
click at [773, 693] on button "Redesignar e Fechar" at bounding box center [777, 691] width 141 height 30
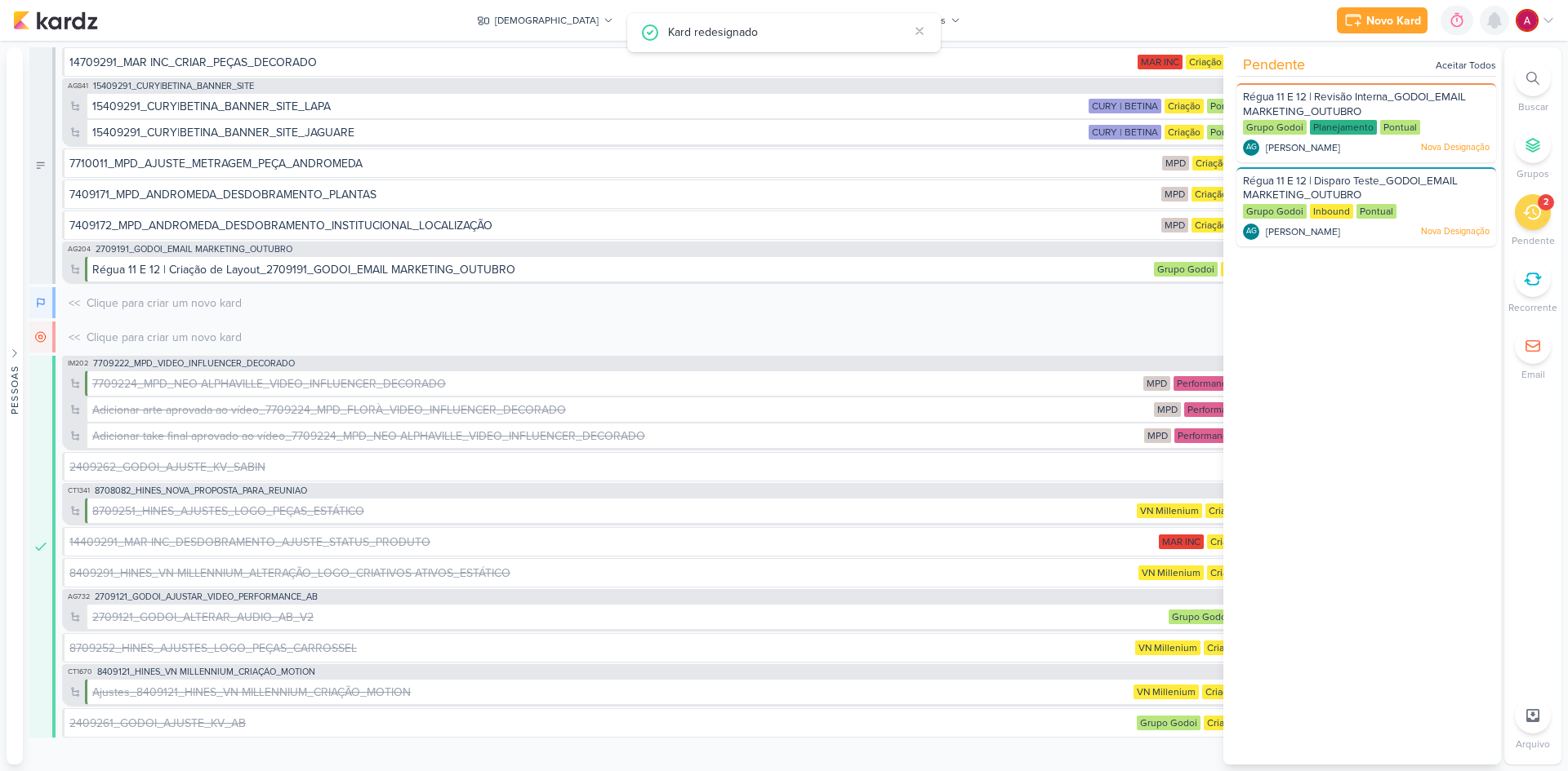
click at [1494, 32] on div at bounding box center [1494, 21] width 29 height 29
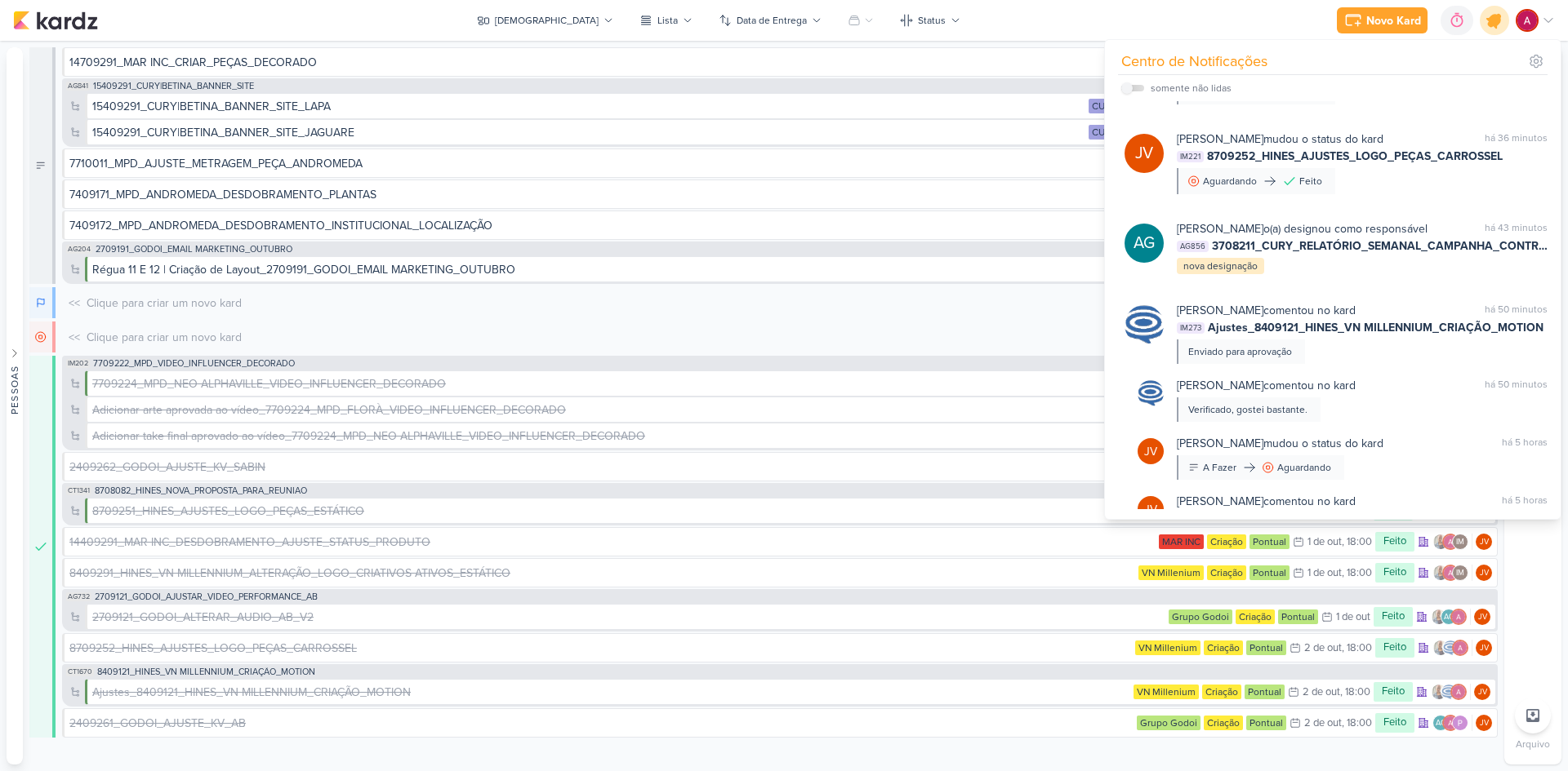
click at [1498, 27] on icon at bounding box center [1494, 21] width 28 height 28
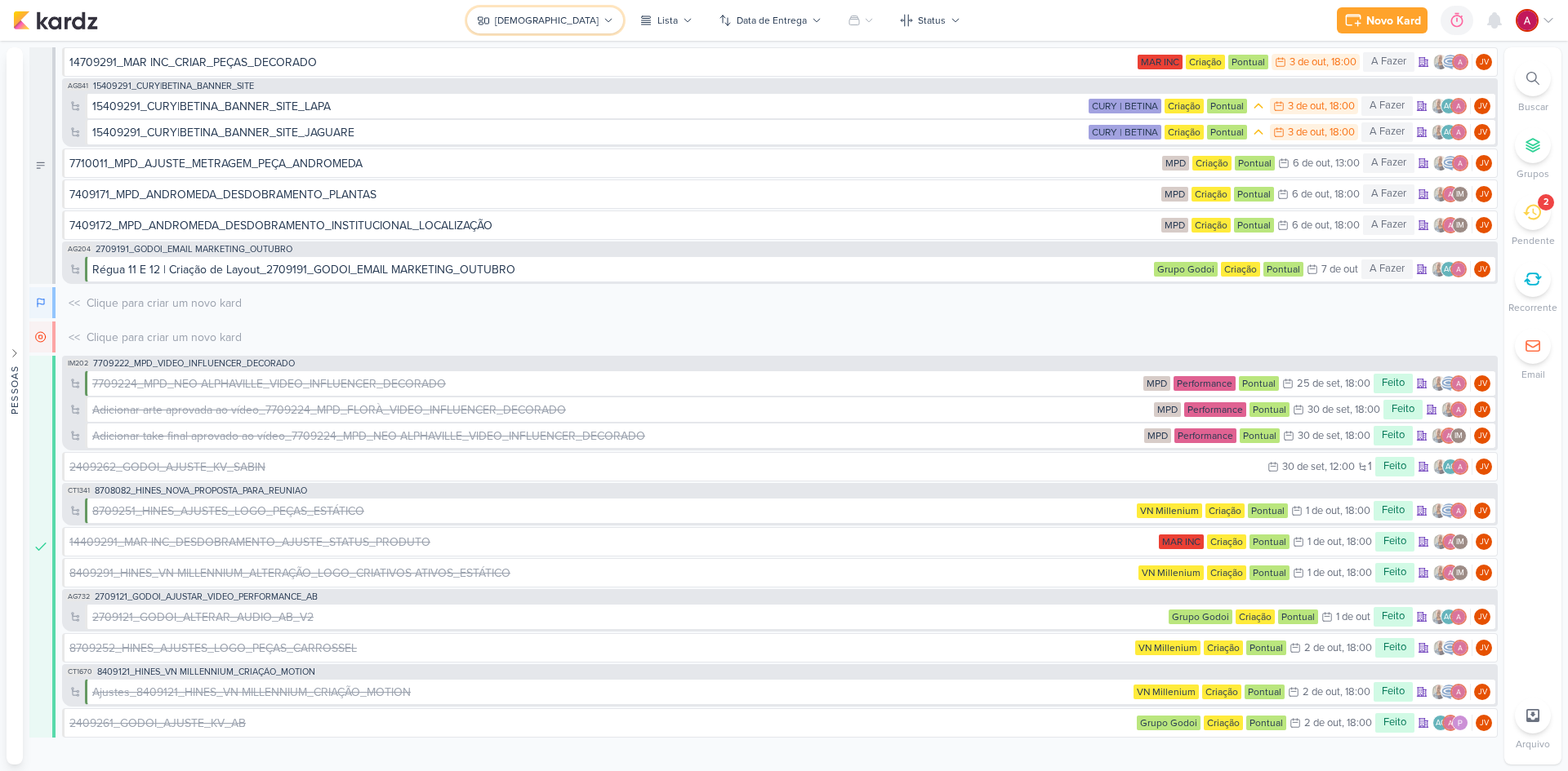
click at [564, 23] on button "[DEMOGRAPHIC_DATA]" at bounding box center [545, 20] width 156 height 26
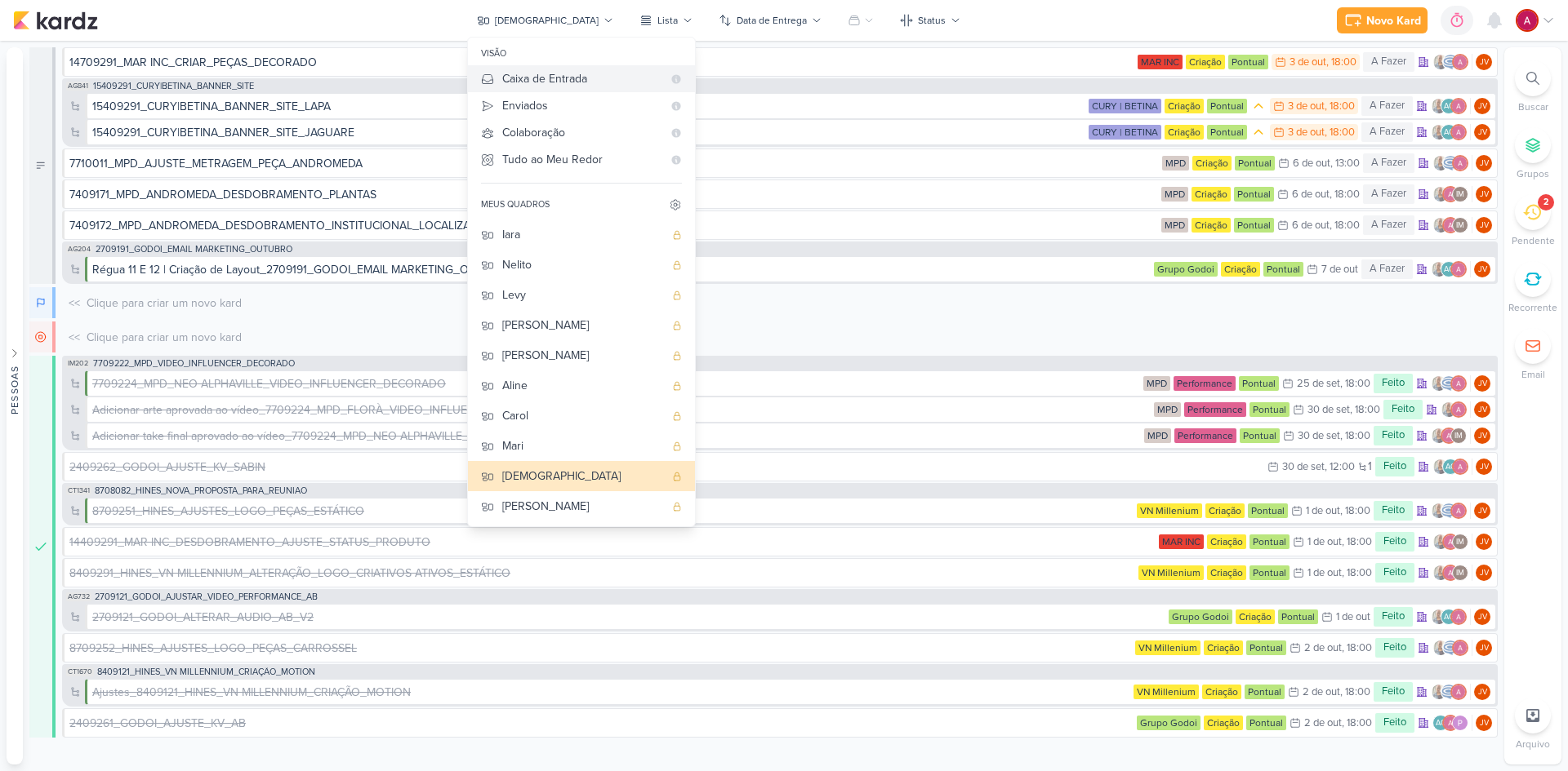
click at [575, 81] on div "Caixa de Entrada" at bounding box center [582, 79] width 160 height 17
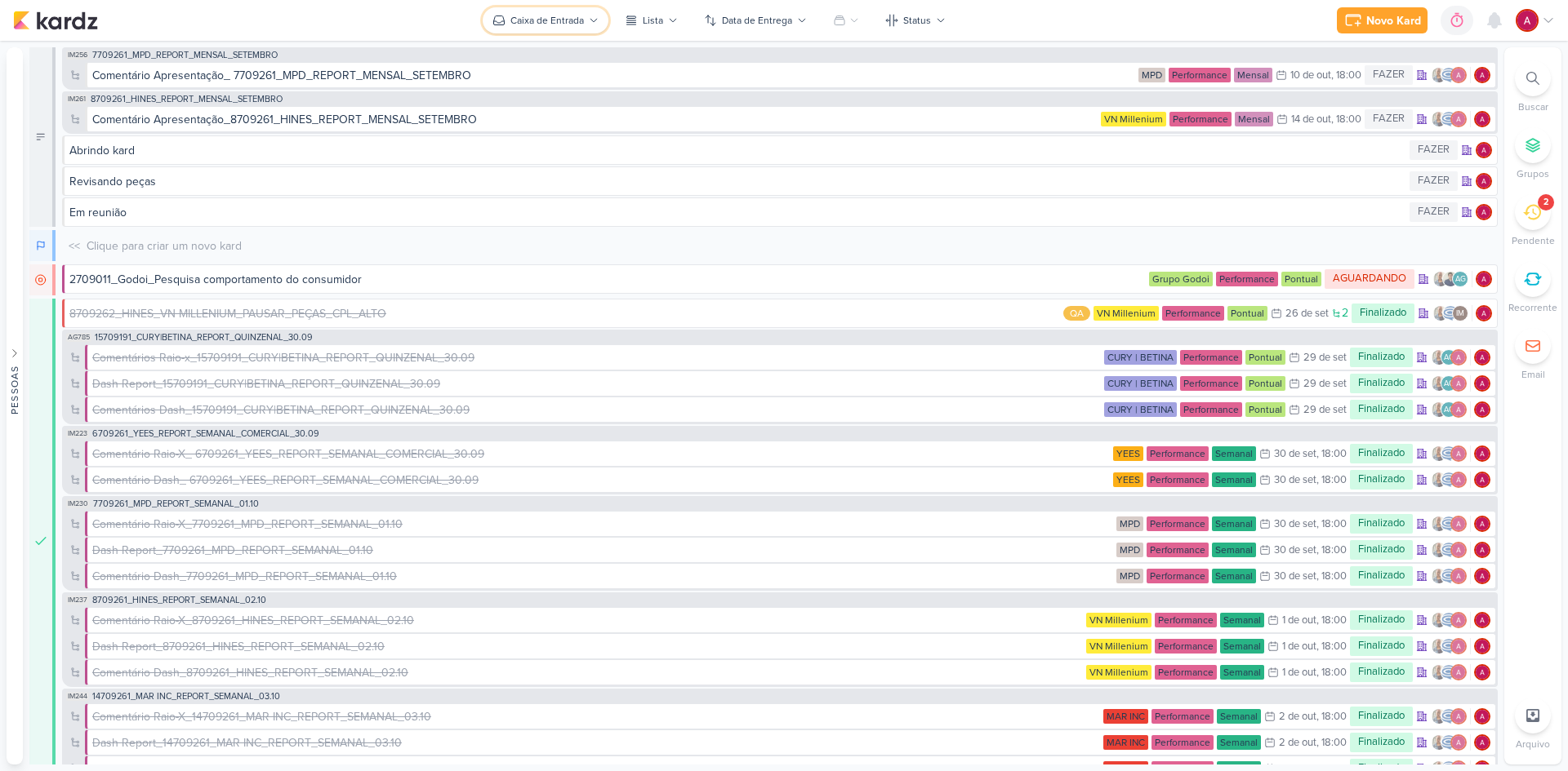
click at [557, 23] on div "Caixa de Entrada" at bounding box center [547, 20] width 74 height 15
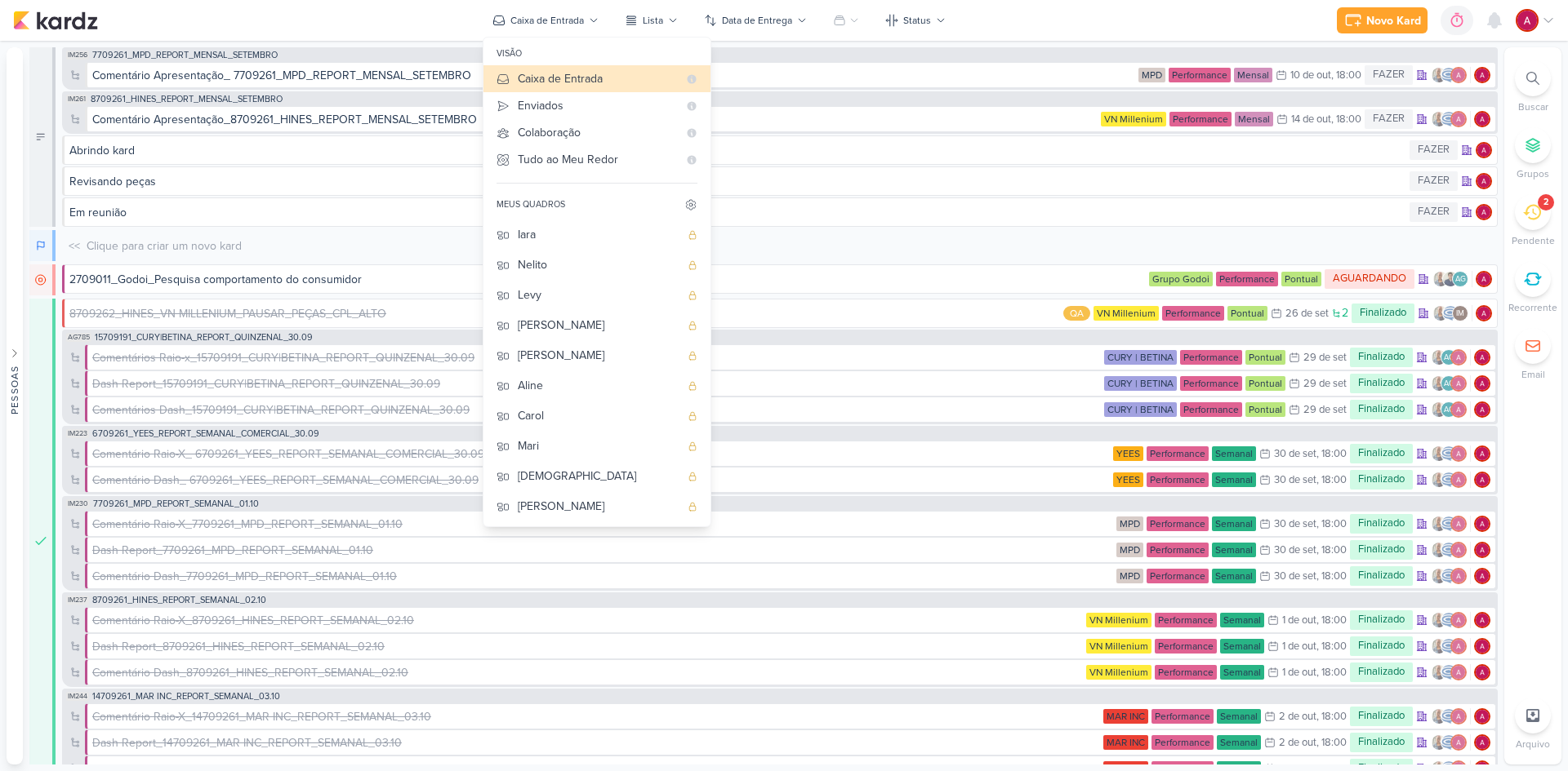
drag, startPoint x: 314, startPoint y: 20, endPoint x: 314, endPoint y: 52, distance: 32.0
click at [314, 21] on div "Novo Kard Ctrl + k 0h0m Sessão desligada... Hoje 0h0m Semana 0h0m Mês 0h0m" at bounding box center [784, 20] width 1542 height 41
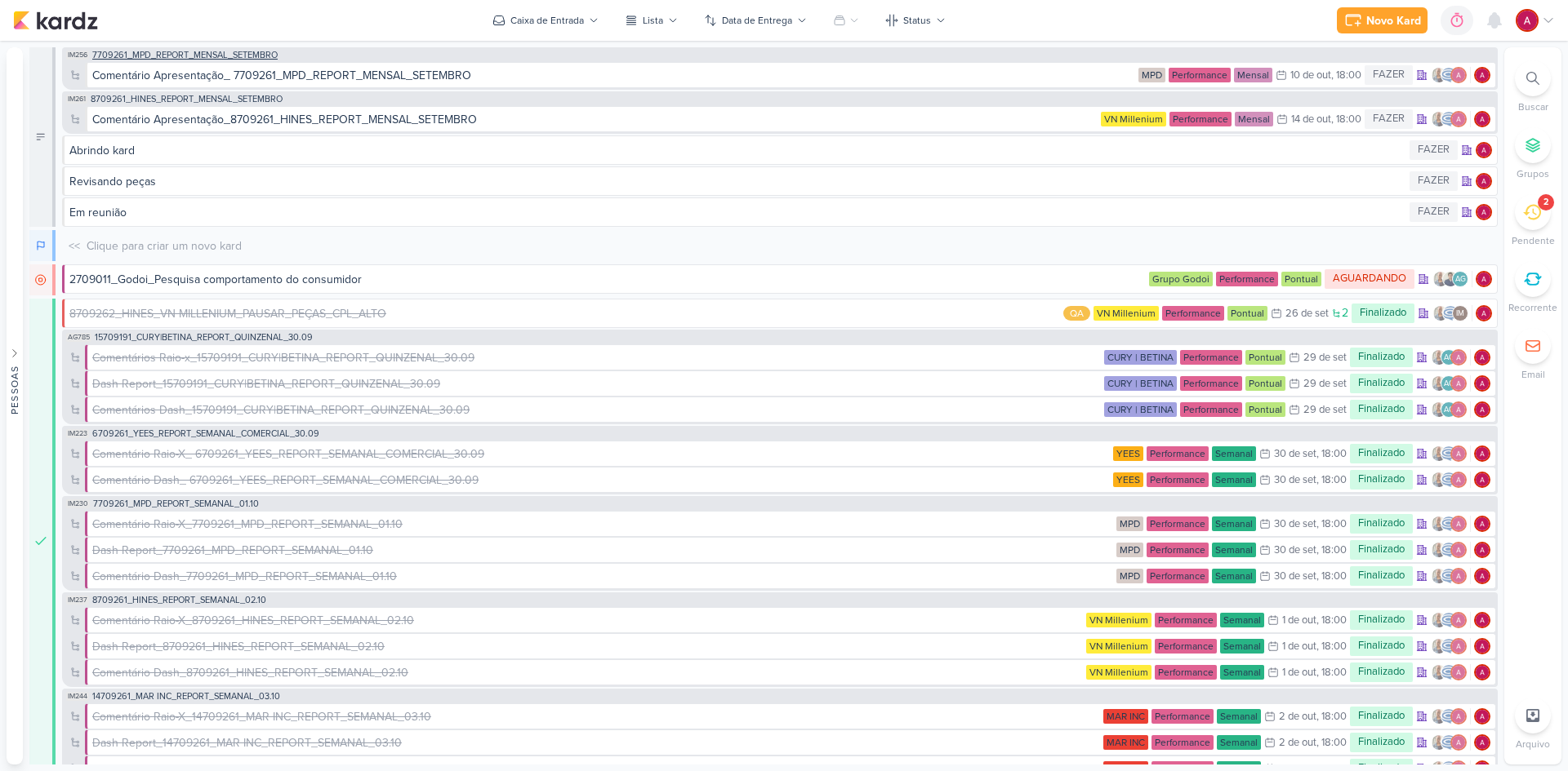
click at [218, 50] on span "7709261_MPD_REPORT_MENSAL_SETEMBRO" at bounding box center [185, 55] width 185 height 9
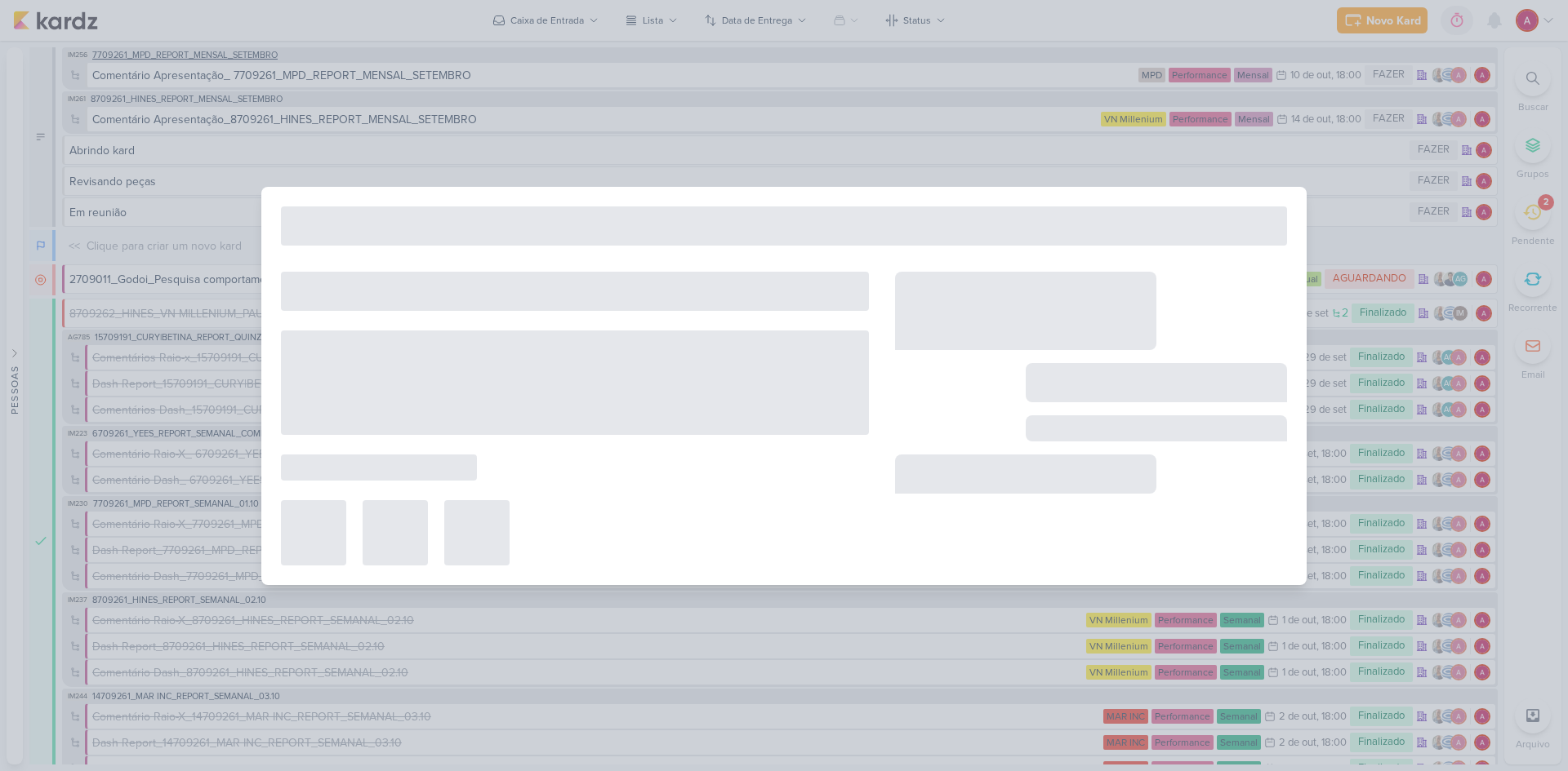
type input "7709261_MPD_REPORT_MENSAL_SETEMBRO"
type input "[DATE] 18:00"
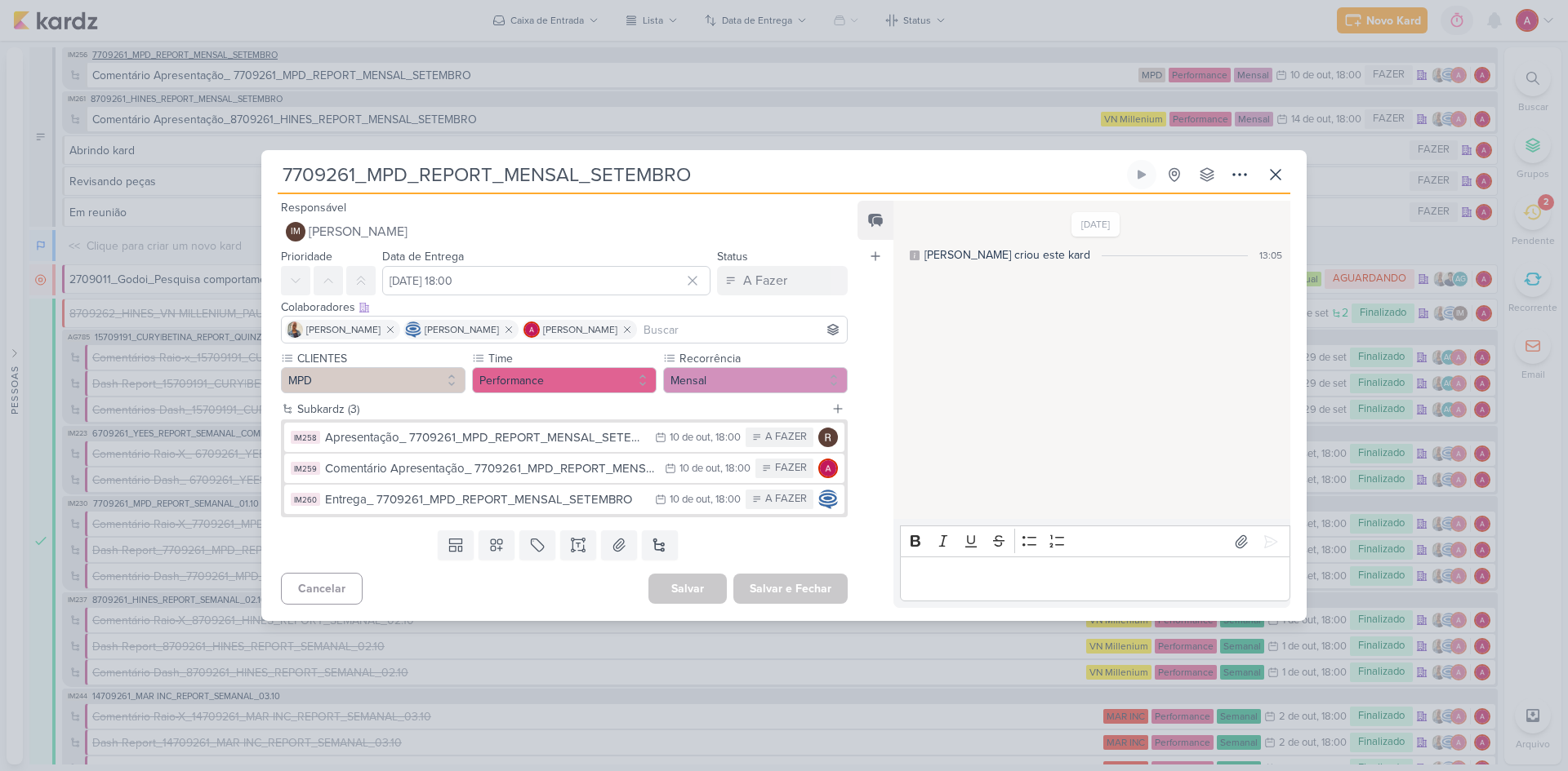
click at [218, 50] on div "7709261_MPD_REPORT_MENSAL_SETEMBRO Criado por [PERSON_NAME]" at bounding box center [784, 386] width 1568 height 771
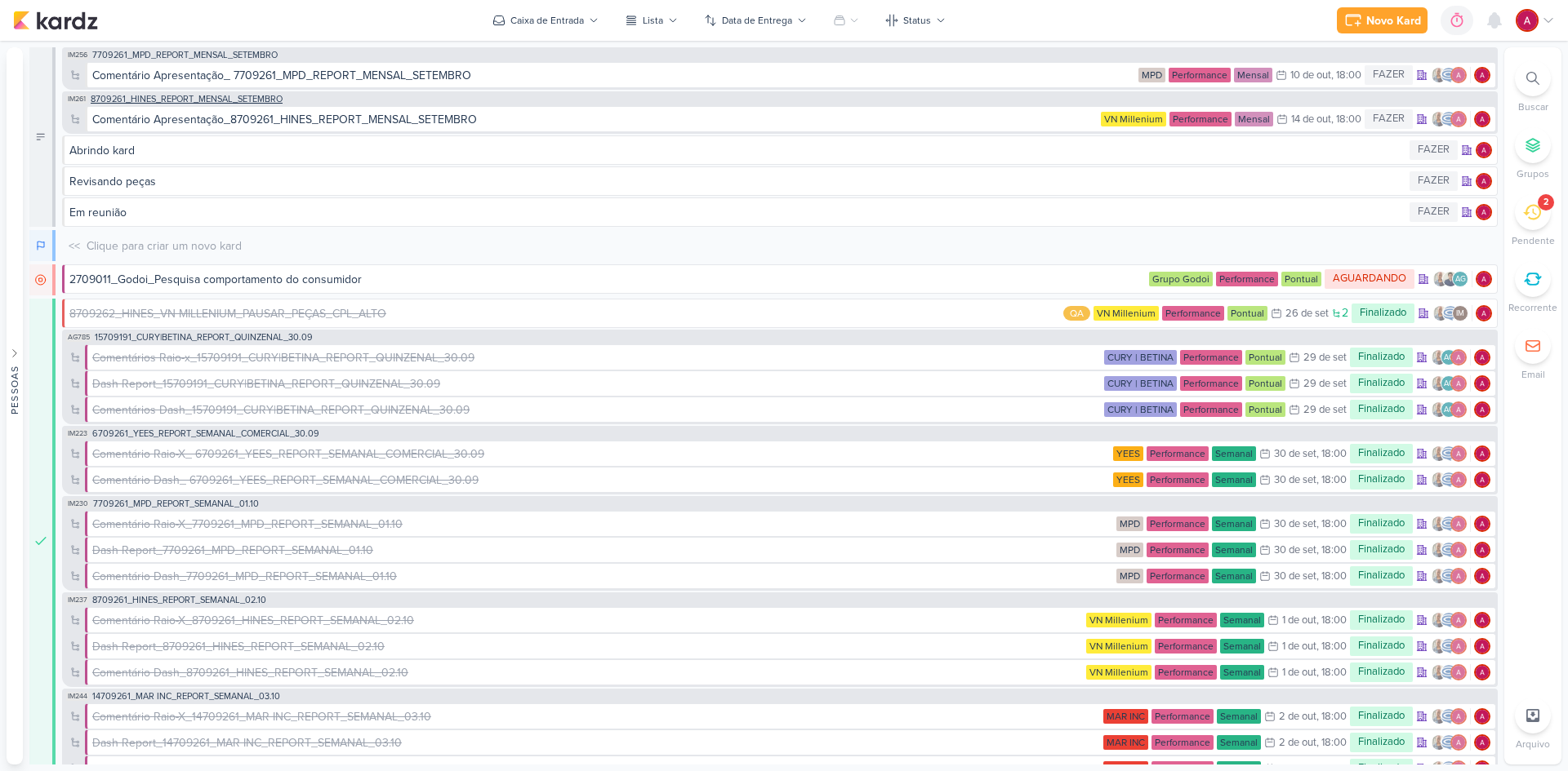
click at [221, 99] on span "8709261_HINES_REPORT_MENSAL_SETEMBRO" at bounding box center [186, 99] width 192 height 9
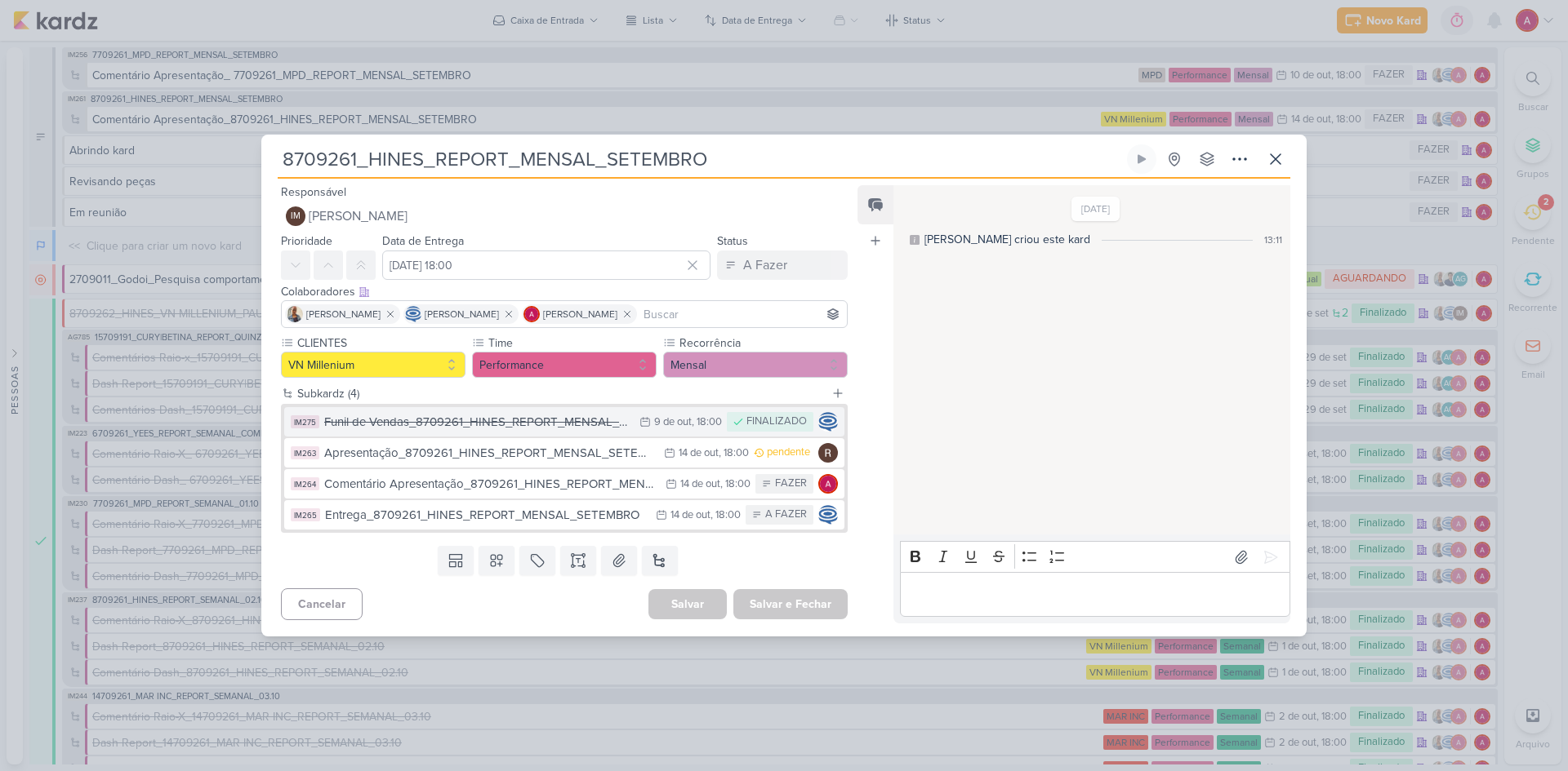
click at [582, 431] on button "IM275 Funil de Vendas_8709261_HINES_REPORT_MENSAL_SETEMBRO 9/10 [DATE] 18:00 FI…" at bounding box center [564, 422] width 560 height 29
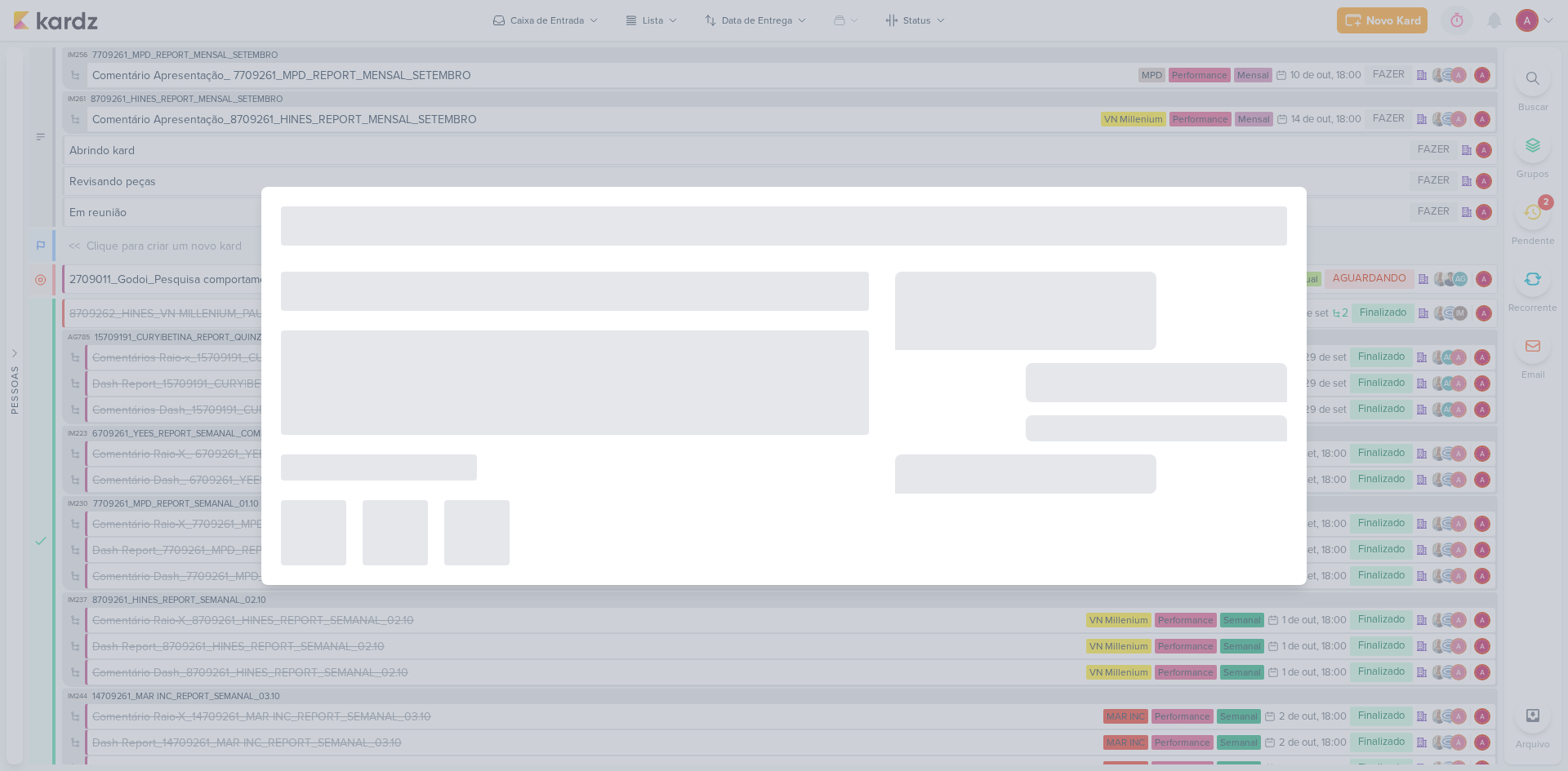
type input "Funil de Vendas_8709261_HINES_REPORT_MENSAL_SETEMBRO"
type input "[DATE] 18:00"
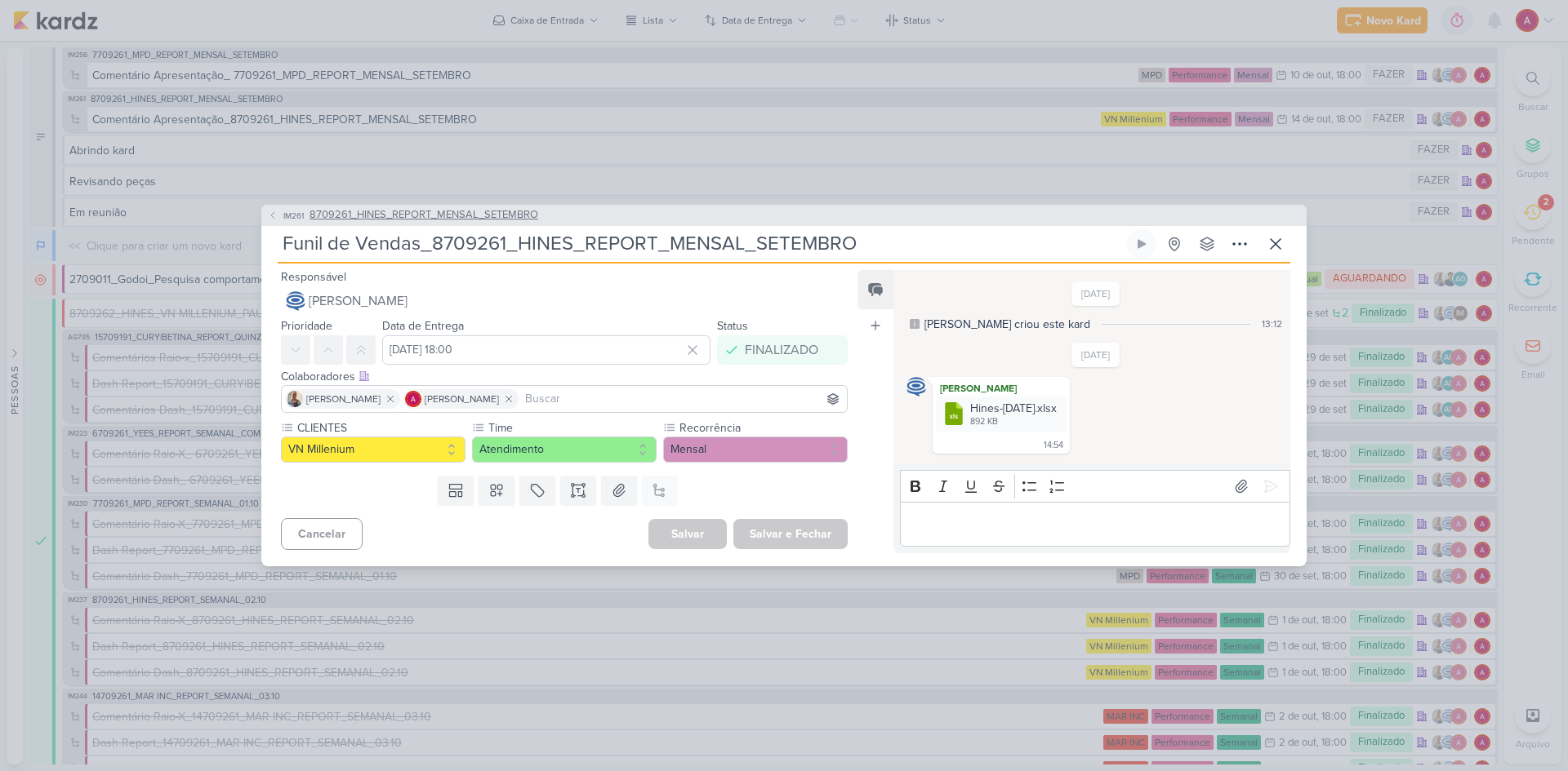
click at [301, 213] on span "IM261" at bounding box center [293, 216] width 25 height 12
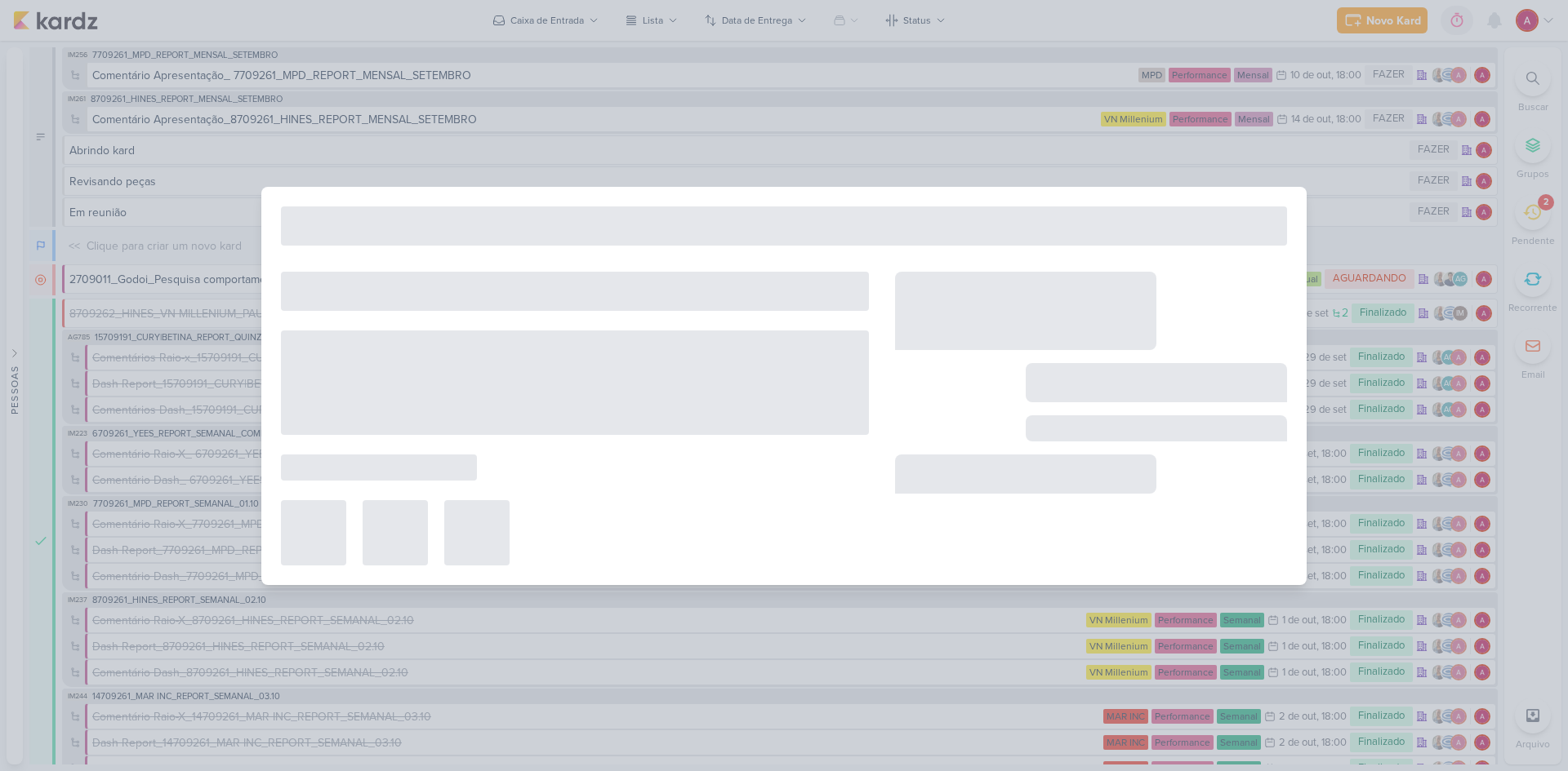
type input "8709261_HINES_REPORT_MENSAL_SETEMBRO"
type input "[DATE] 18:00"
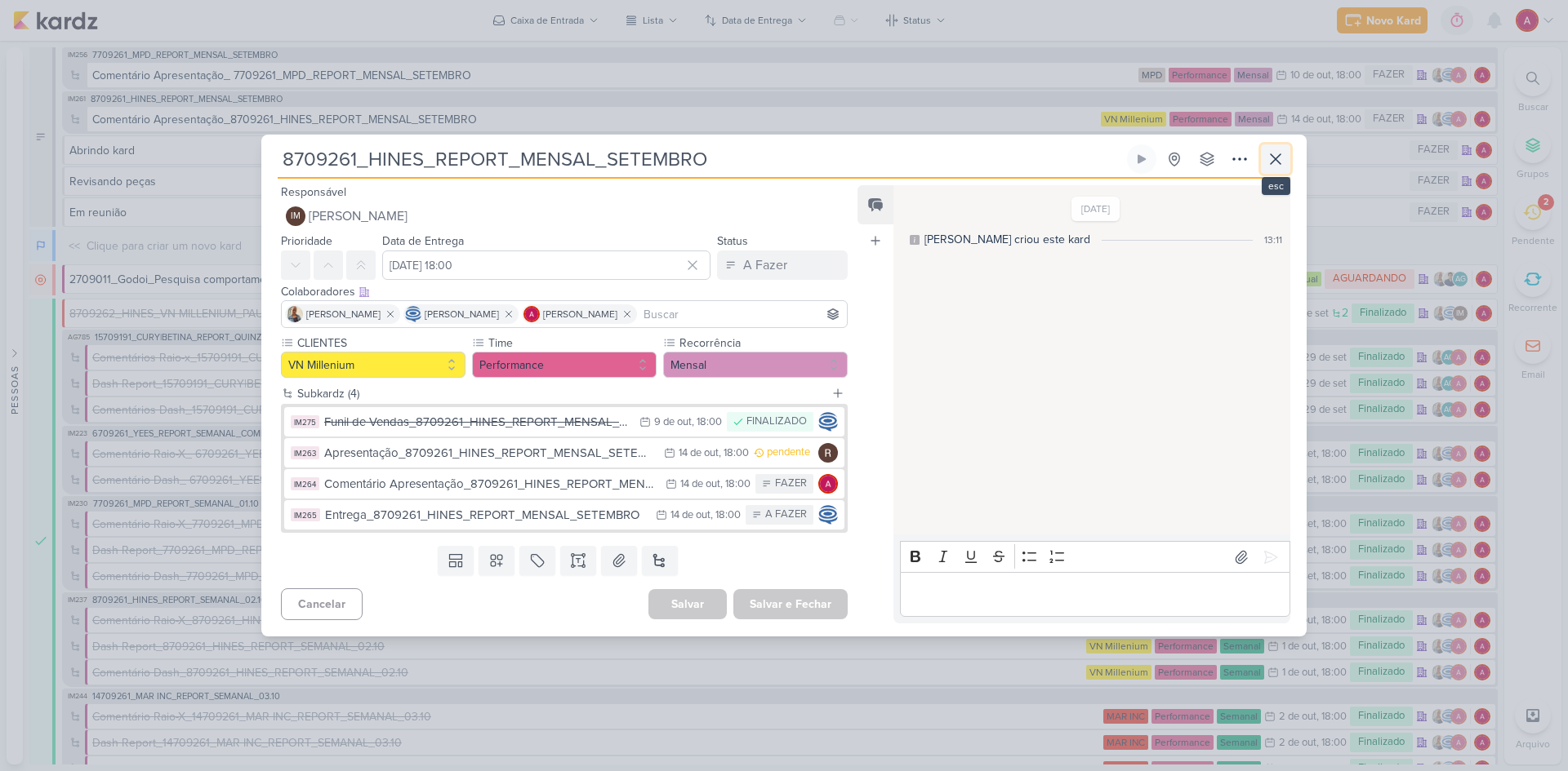
click at [1273, 167] on icon at bounding box center [1275, 159] width 20 height 20
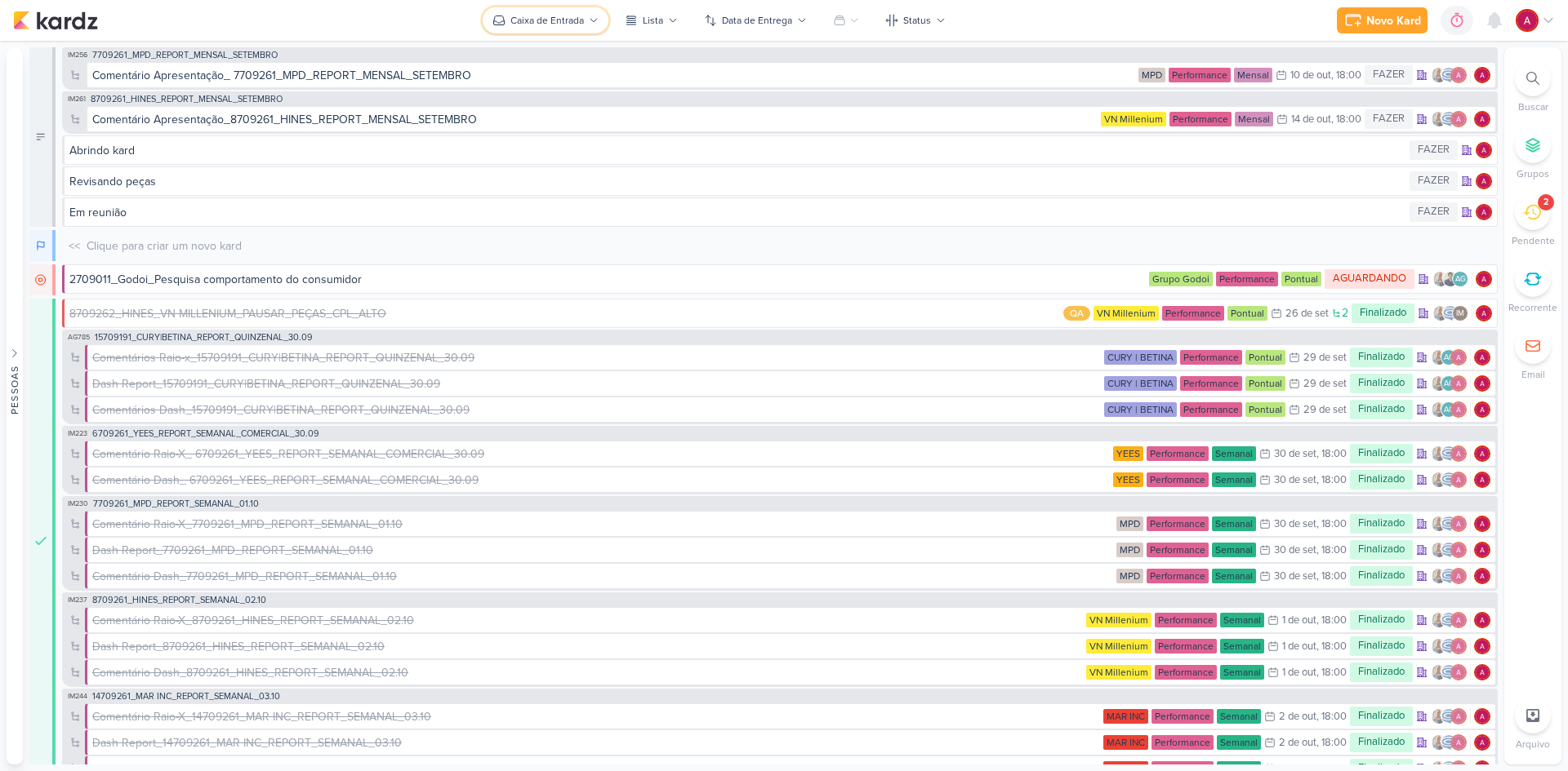
click at [576, 26] on div "Caixa de Entrada" at bounding box center [547, 20] width 74 height 15
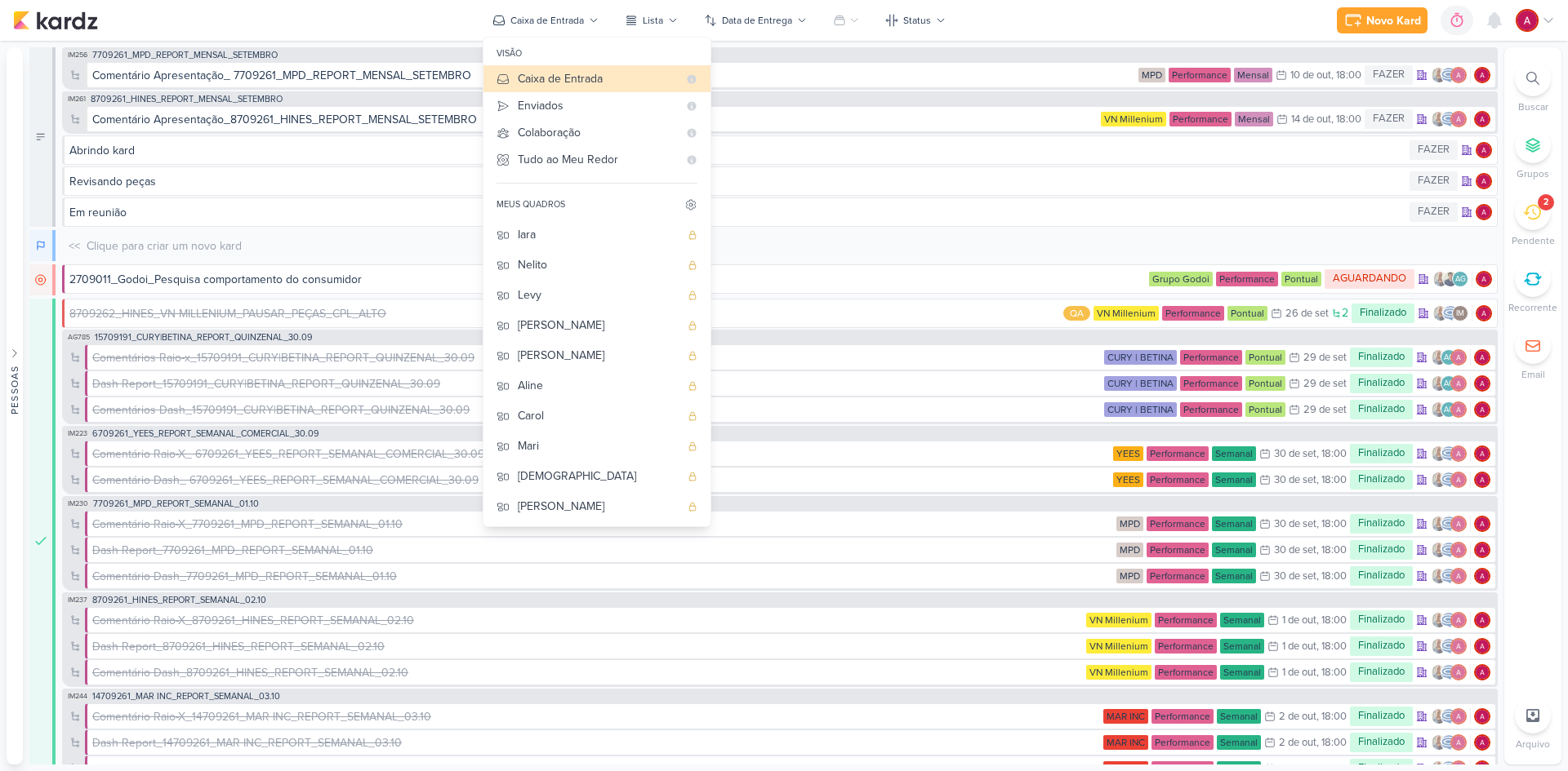
click at [321, 245] on div "<< Clique para criar um novo kard O título do kard deve ter menos que 100 carac…" at bounding box center [780, 246] width 1435 height 31
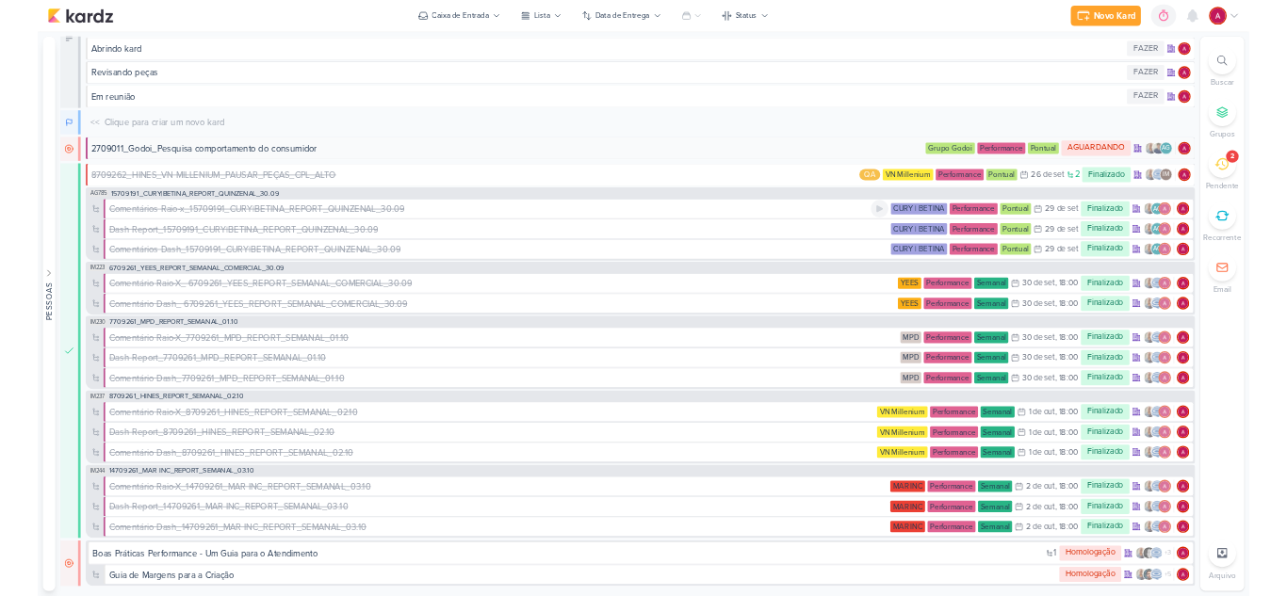
scroll to position [0, 0]
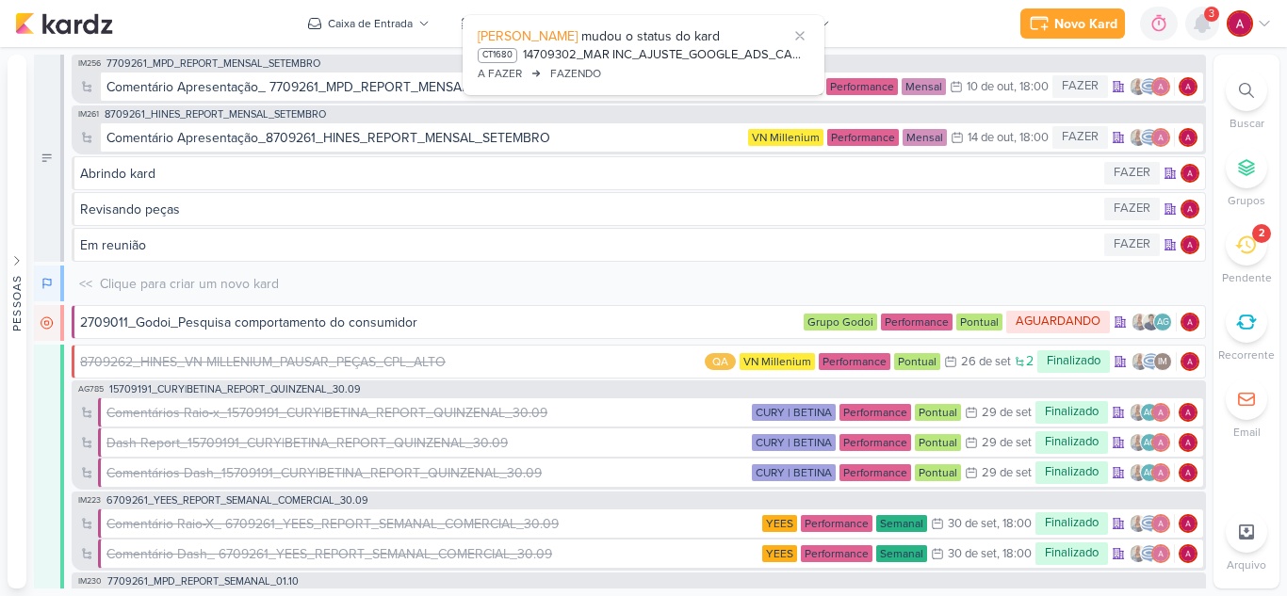
click at [1202, 33] on icon at bounding box center [1202, 23] width 23 height 23
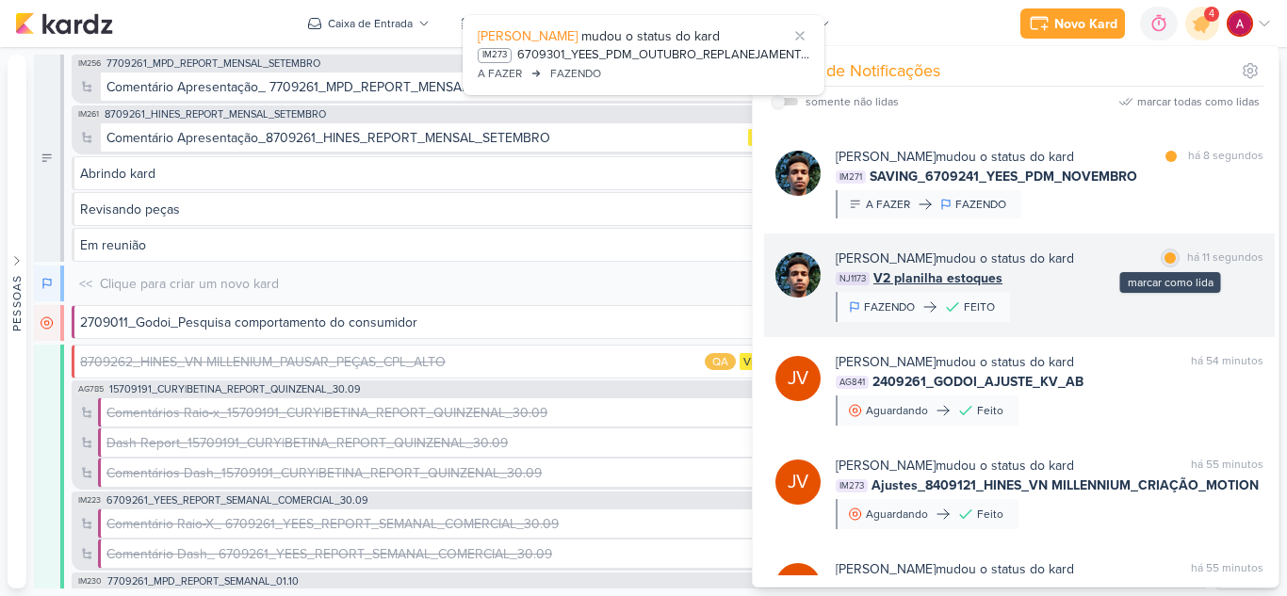
click at [1164, 261] on div at bounding box center [1169, 257] width 11 height 11
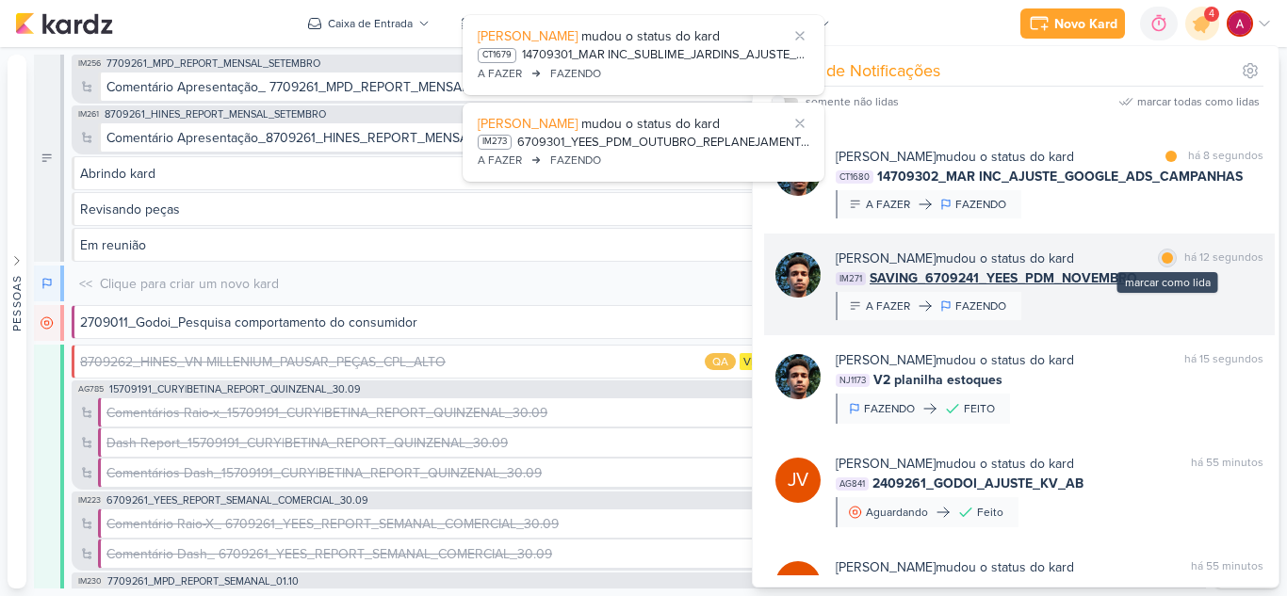
click at [1164, 257] on div at bounding box center [1167, 257] width 11 height 11
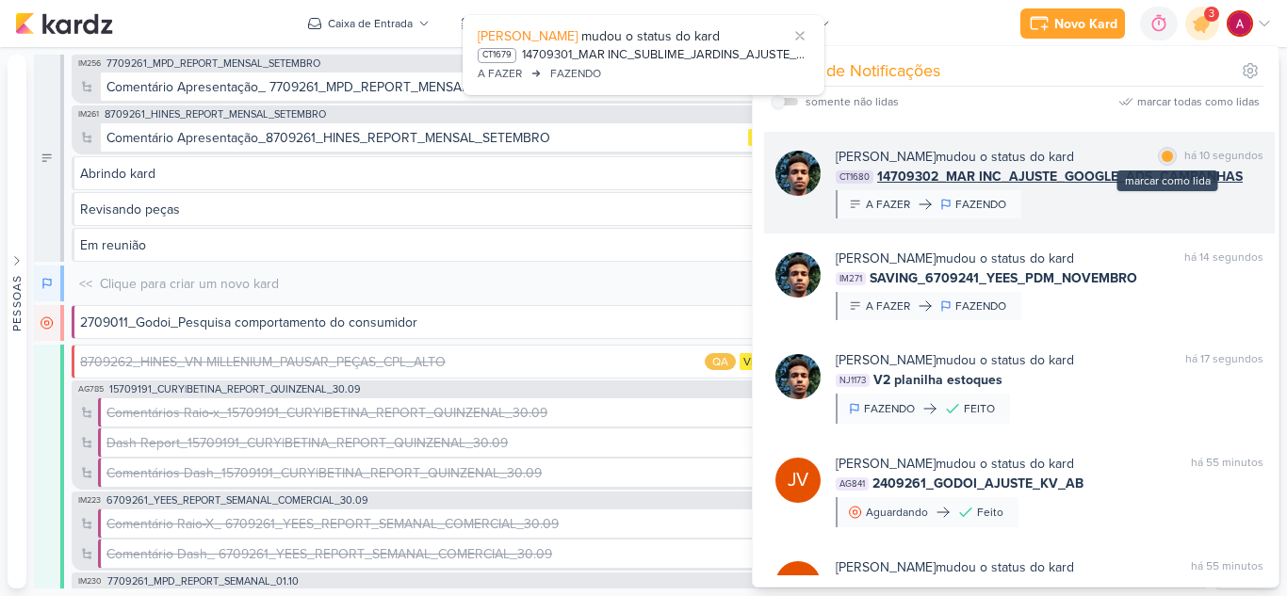
click at [1162, 158] on div at bounding box center [1167, 156] width 11 height 11
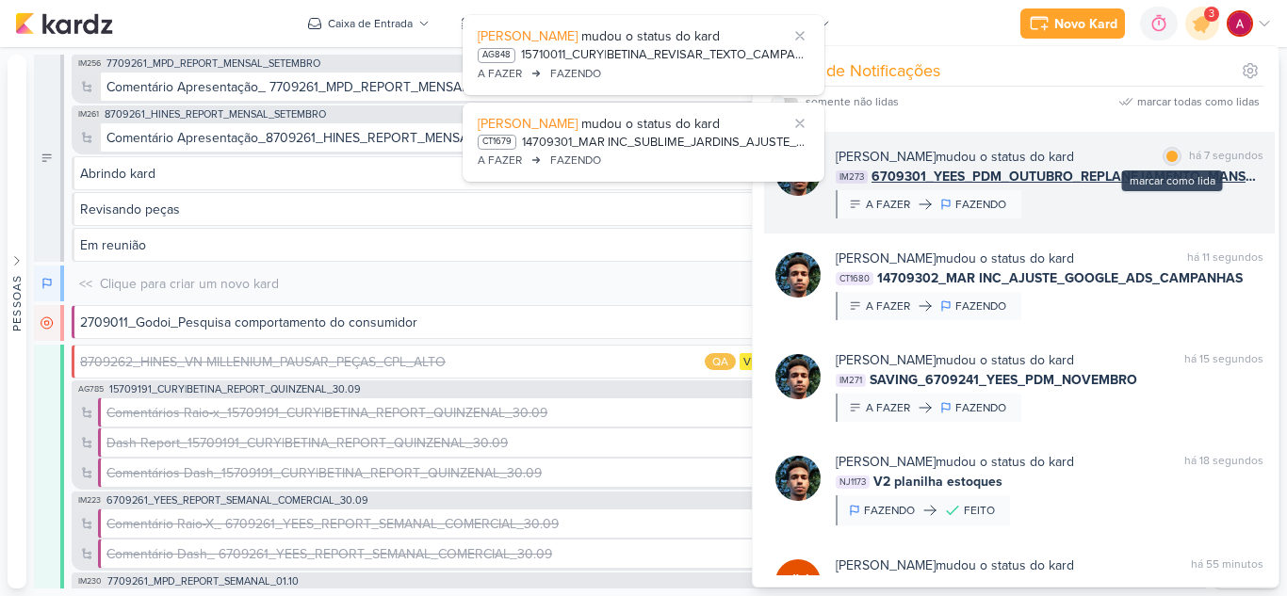
click at [1169, 153] on div at bounding box center [1171, 156] width 11 height 11
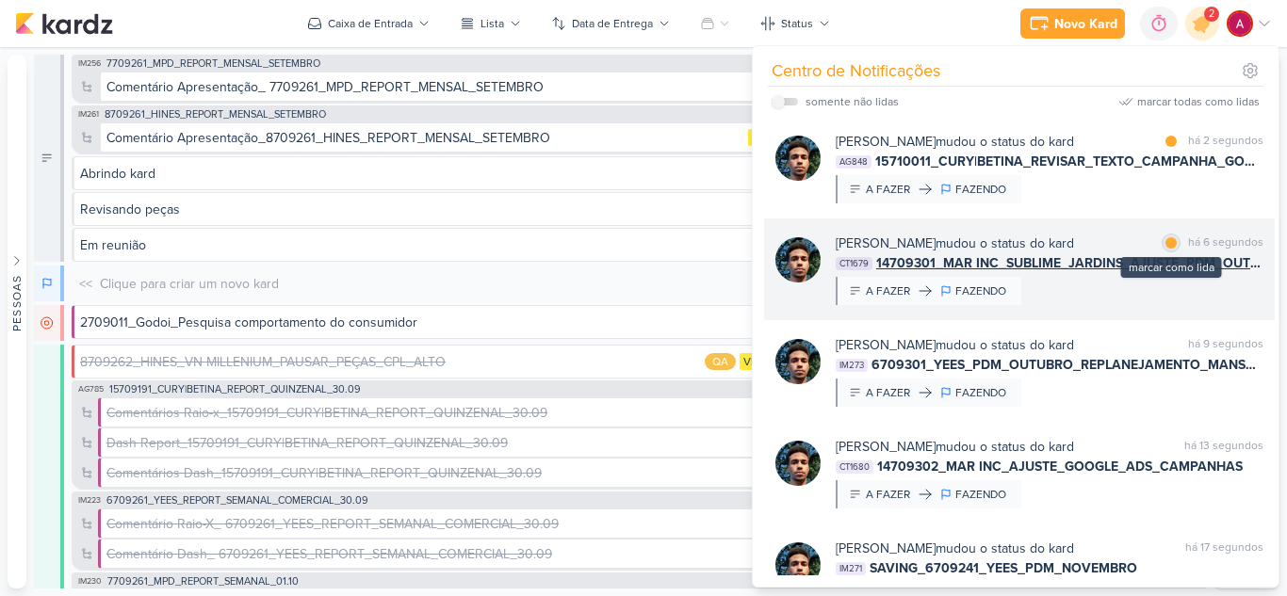
click at [1165, 244] on div at bounding box center [1170, 242] width 11 height 11
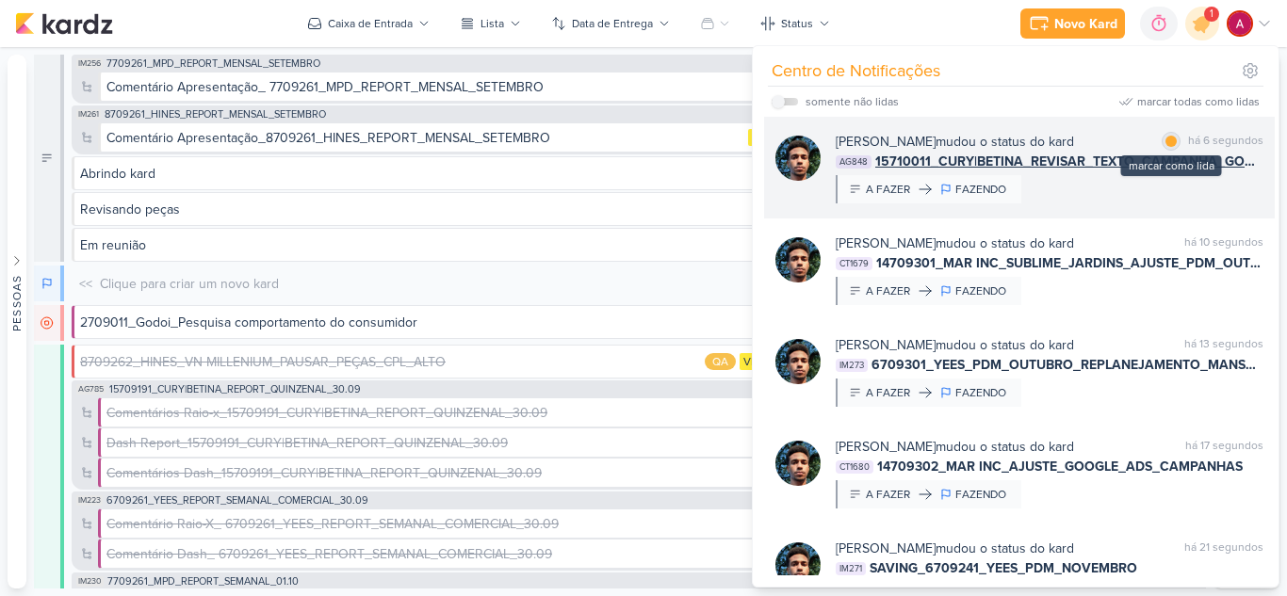
click at [1162, 144] on div "marcar como lida" at bounding box center [1171, 141] width 19 height 19
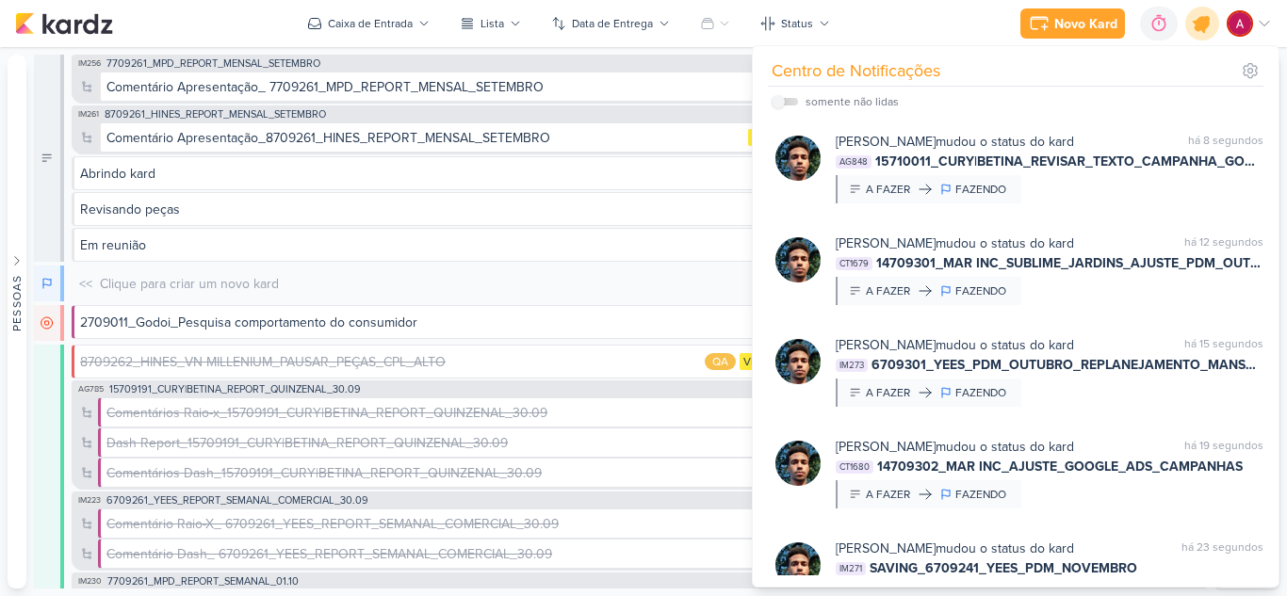
click at [1200, 26] on icon at bounding box center [1202, 23] width 23 height 23
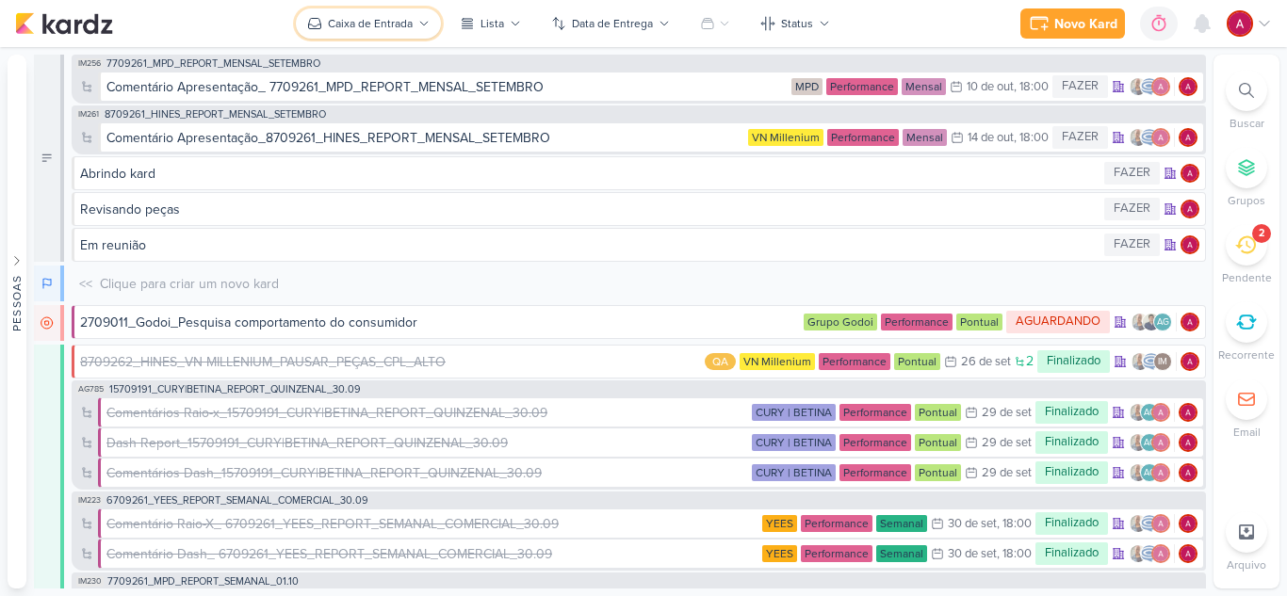
click at [419, 33] on button "Caixa de Entrada" at bounding box center [368, 23] width 145 height 30
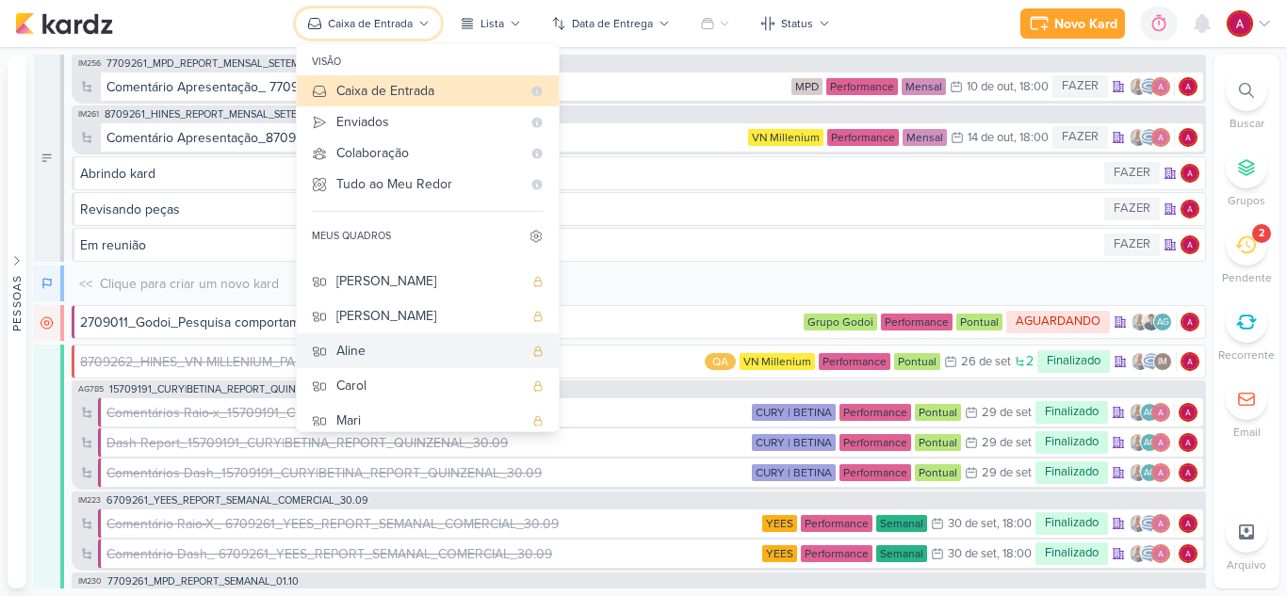
scroll to position [176, 0]
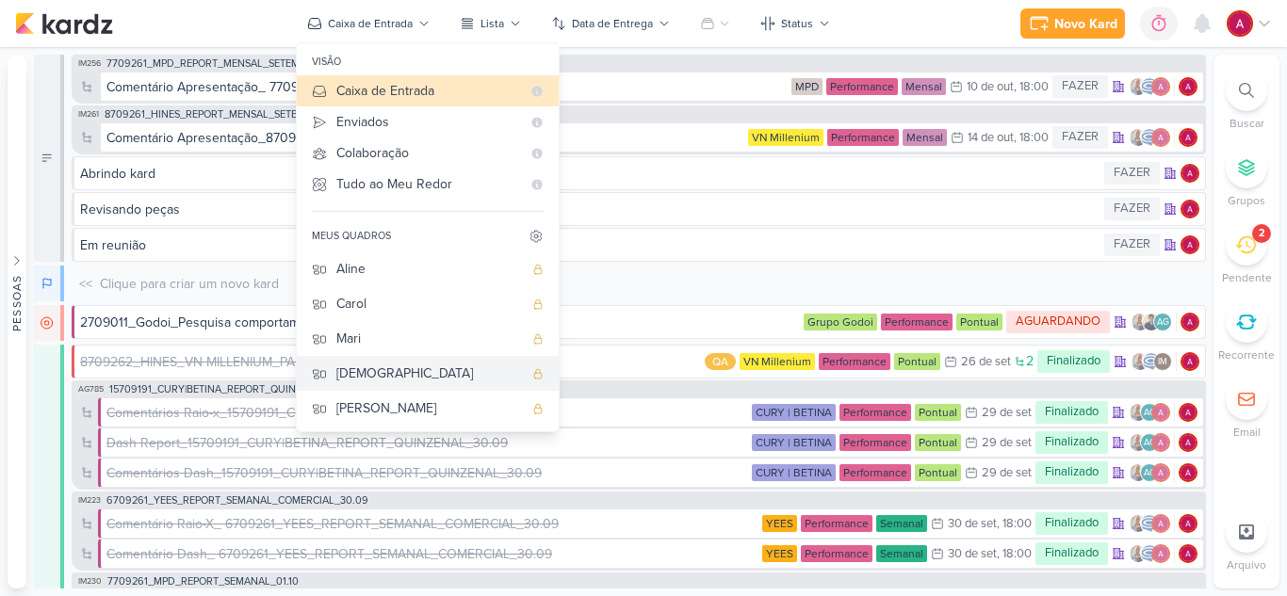
click at [387, 365] on div "[DEMOGRAPHIC_DATA]" at bounding box center [429, 374] width 187 height 20
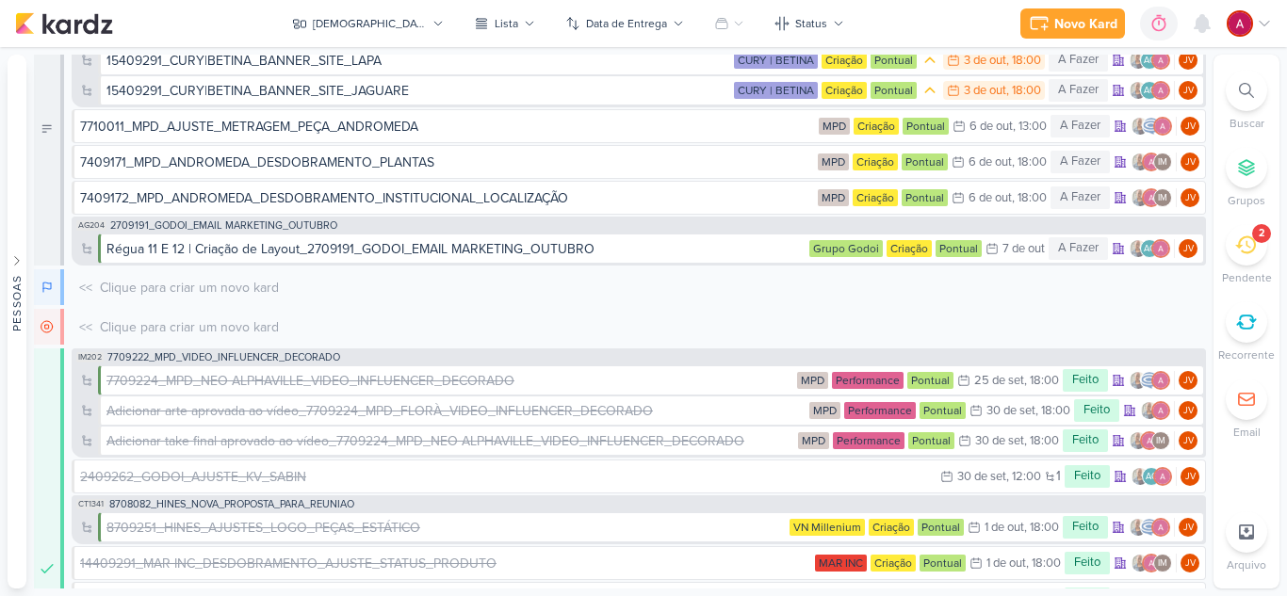
scroll to position [0, 0]
